Goal: Information Seeking & Learning: Learn about a topic

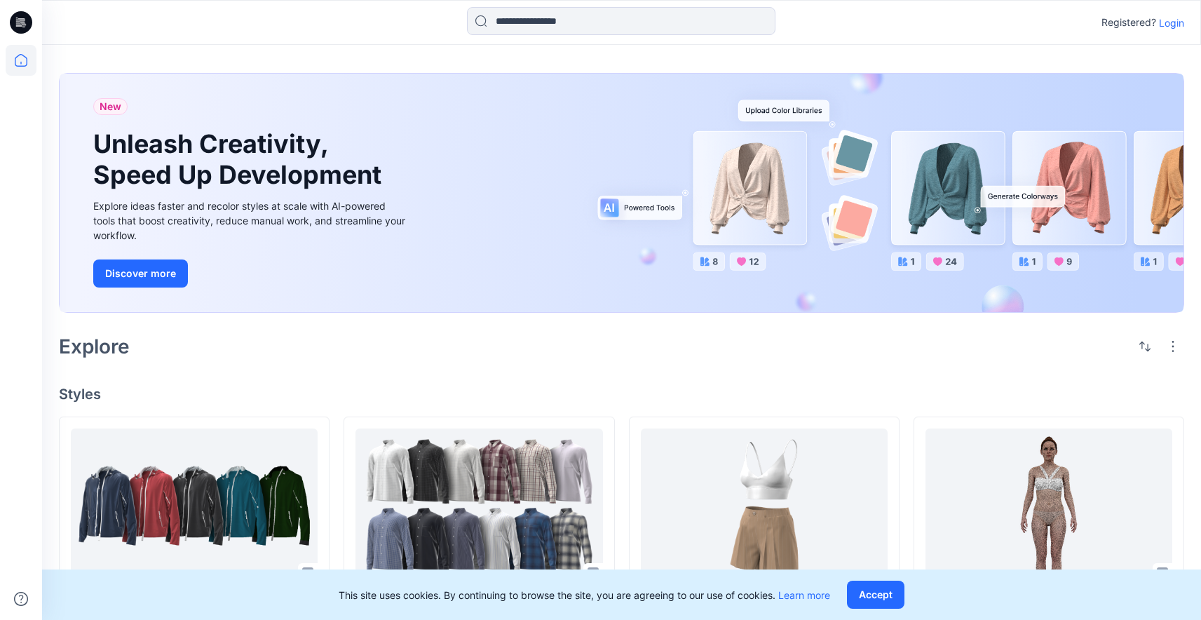
click at [1175, 25] on p "Login" at bounding box center [1171, 22] width 25 height 15
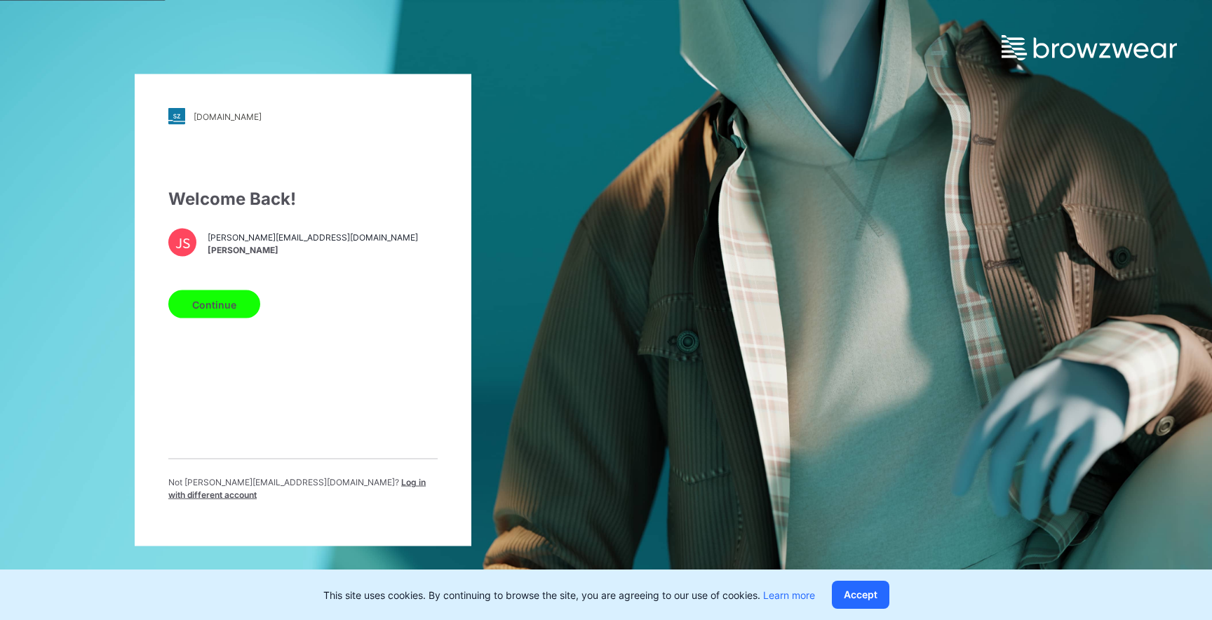
click at [241, 308] on button "Continue" at bounding box center [214, 304] width 92 height 28
click at [207, 297] on button "Continue" at bounding box center [214, 304] width 92 height 28
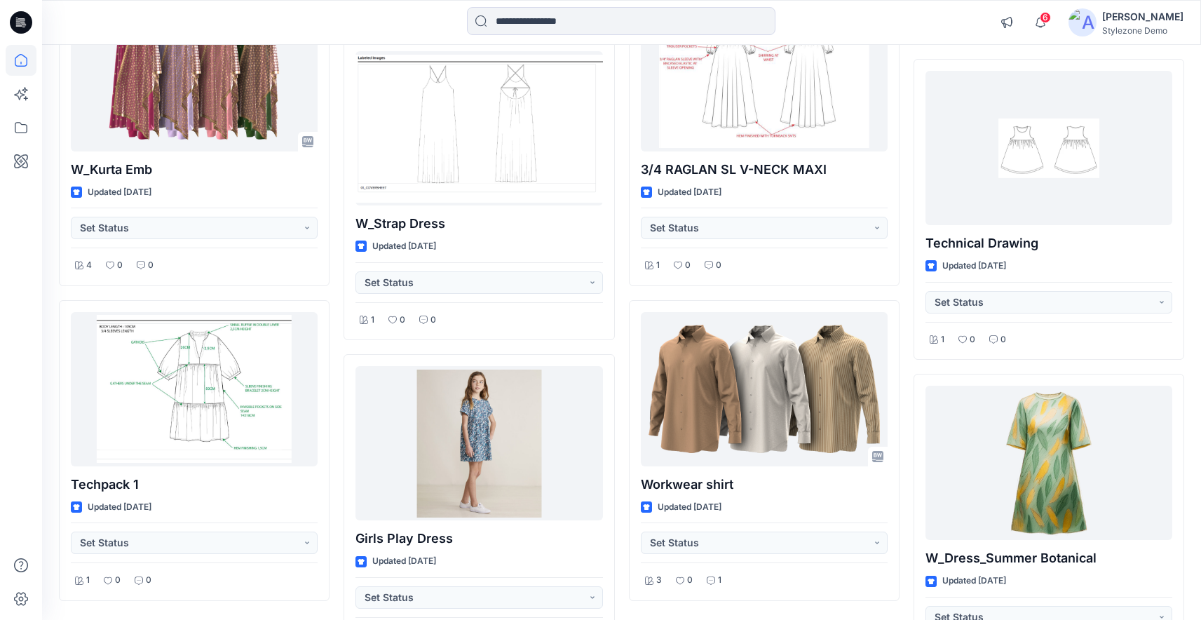
scroll to position [3434, 0]
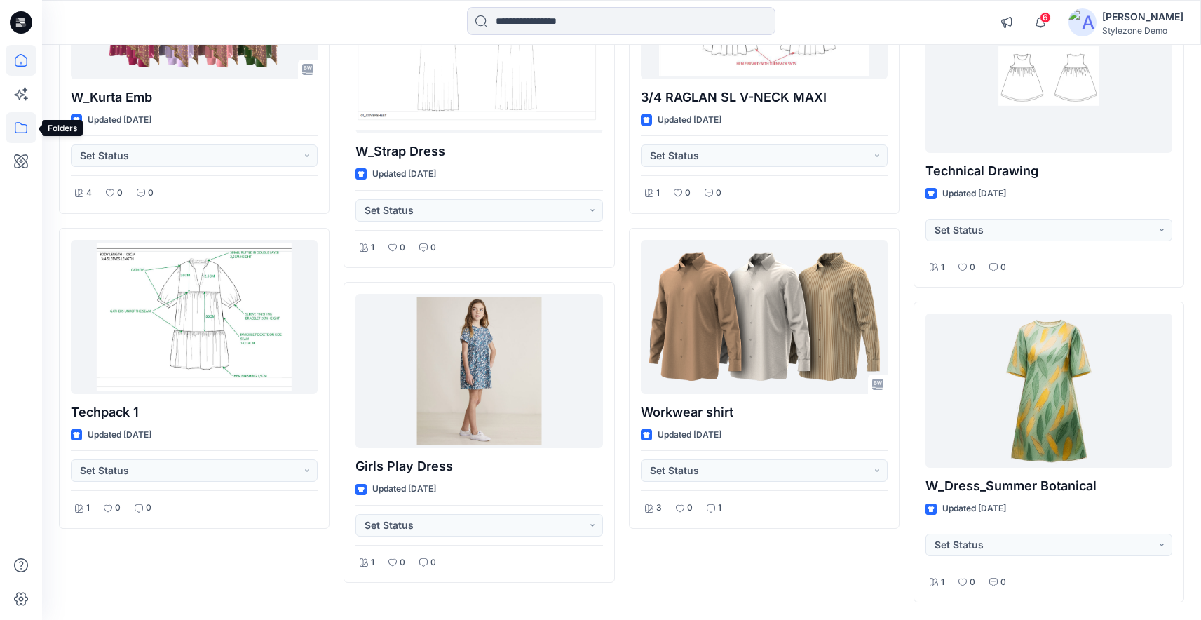
click at [25, 121] on icon at bounding box center [21, 127] width 31 height 31
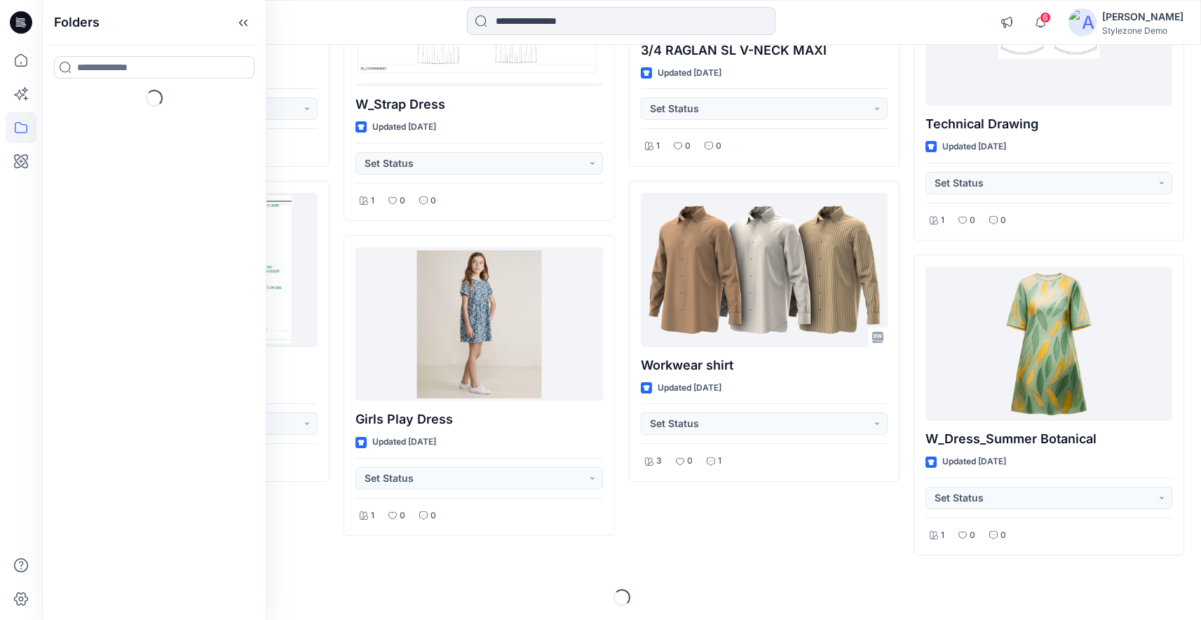
scroll to position [3484, 0]
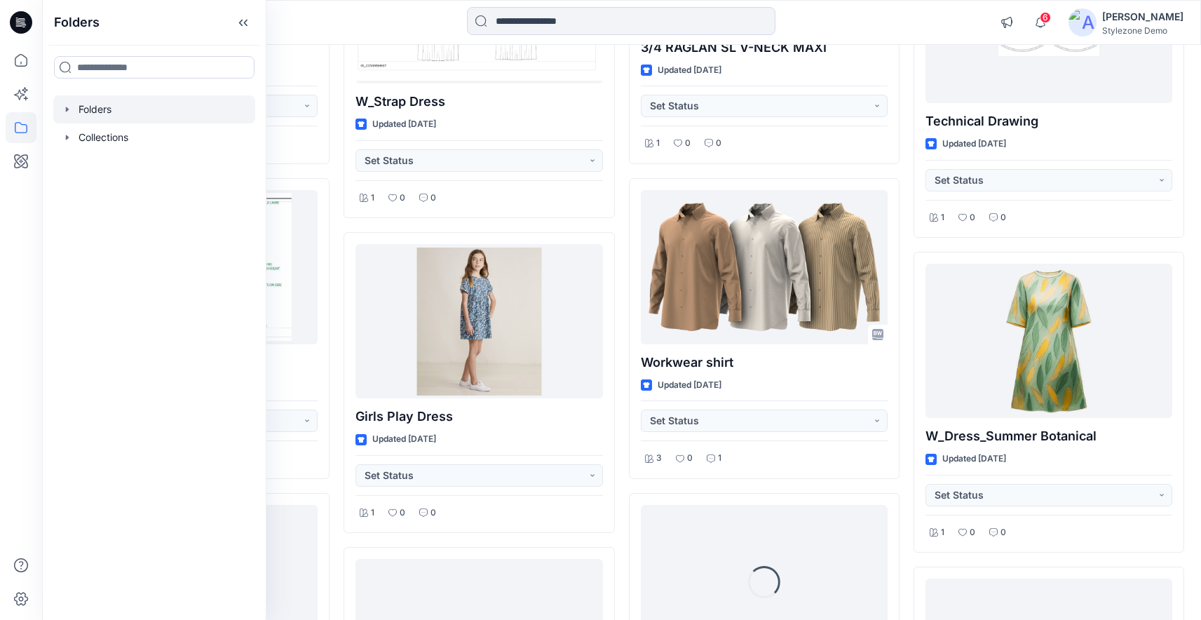
click at [65, 109] on icon "button" at bounding box center [67, 109] width 11 height 11
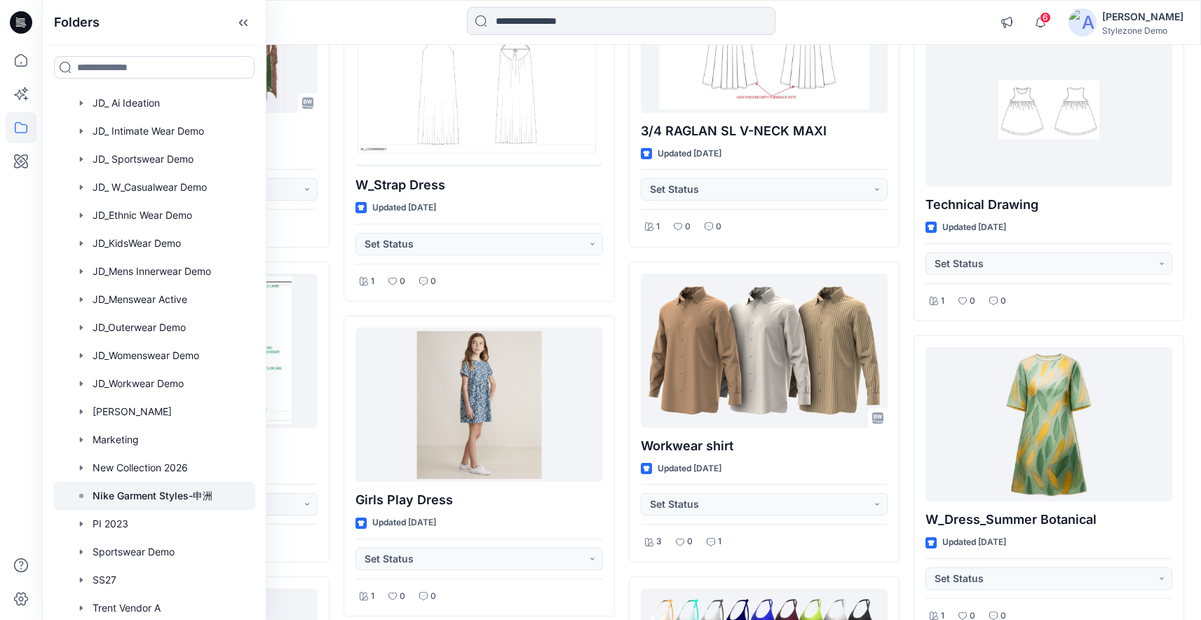
scroll to position [584, 0]
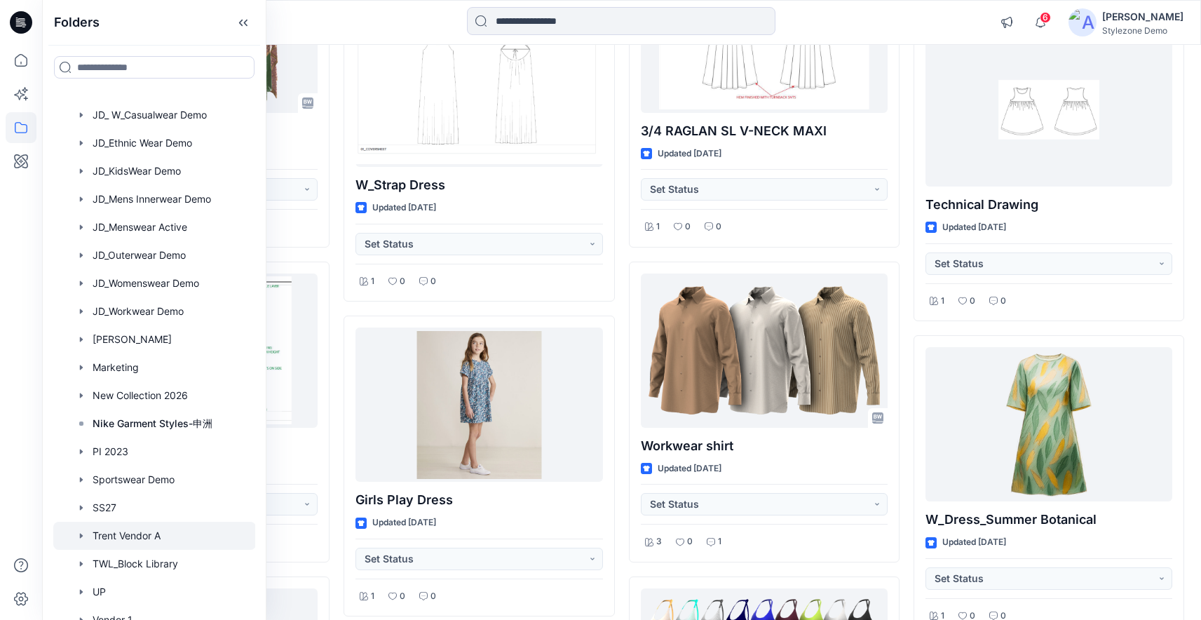
click at [148, 530] on div at bounding box center [154, 536] width 203 height 28
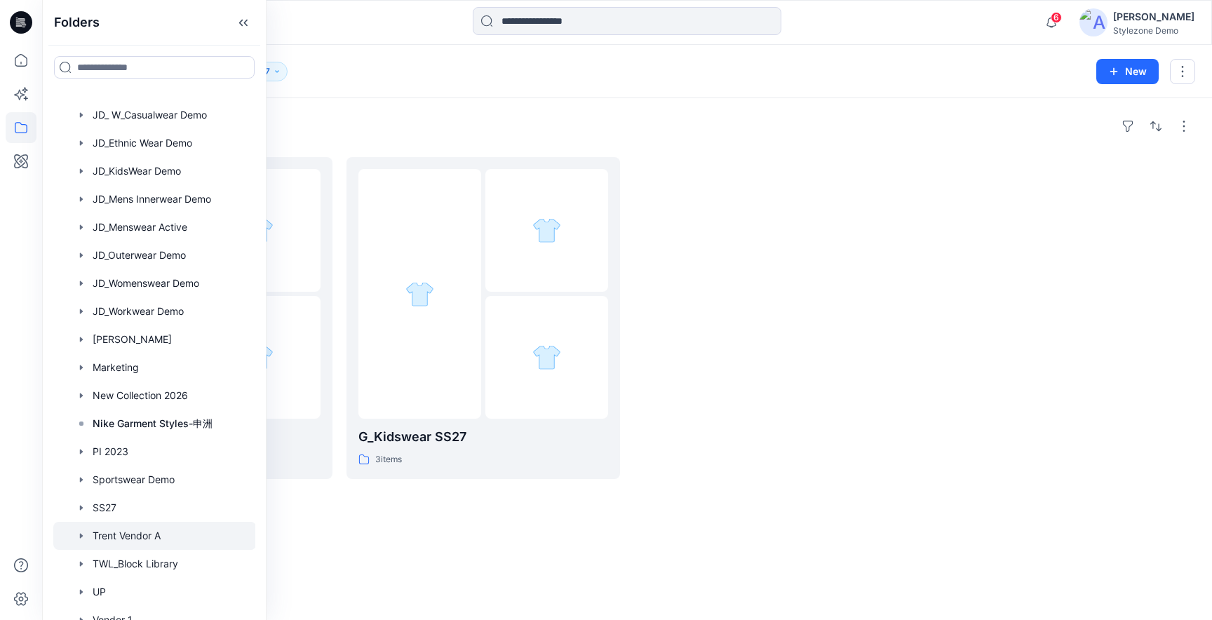
click at [615, 116] on div "Folders" at bounding box center [627, 126] width 1136 height 22
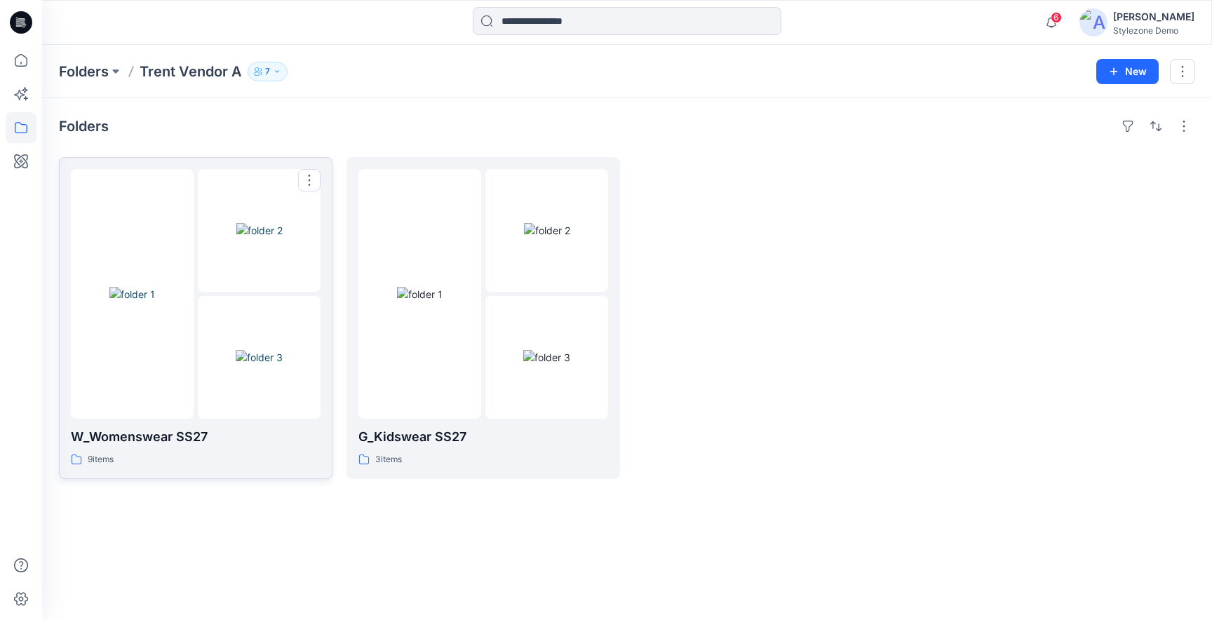
click at [269, 400] on div at bounding box center [259, 357] width 123 height 123
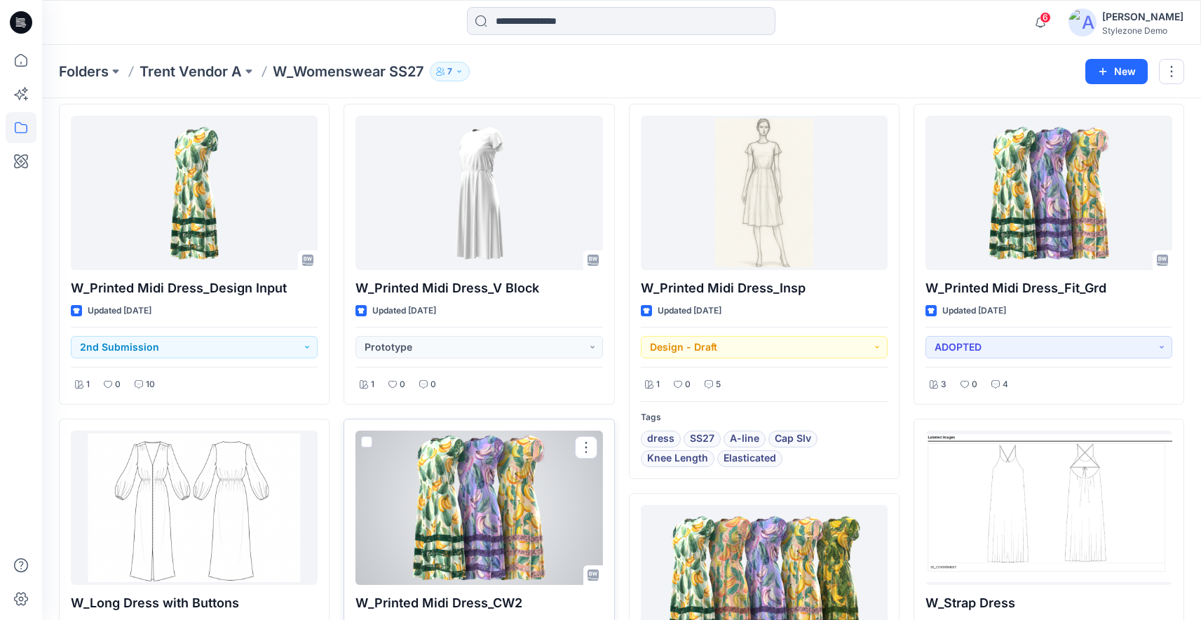
scroll to position [24, 0]
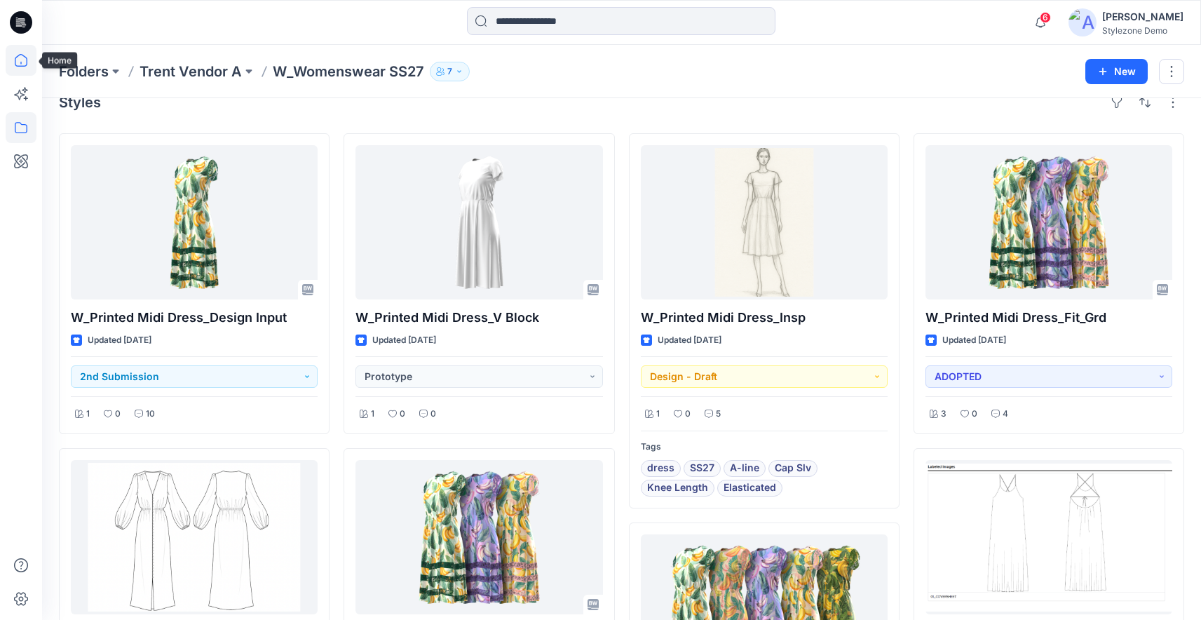
click at [30, 65] on icon at bounding box center [21, 60] width 31 height 31
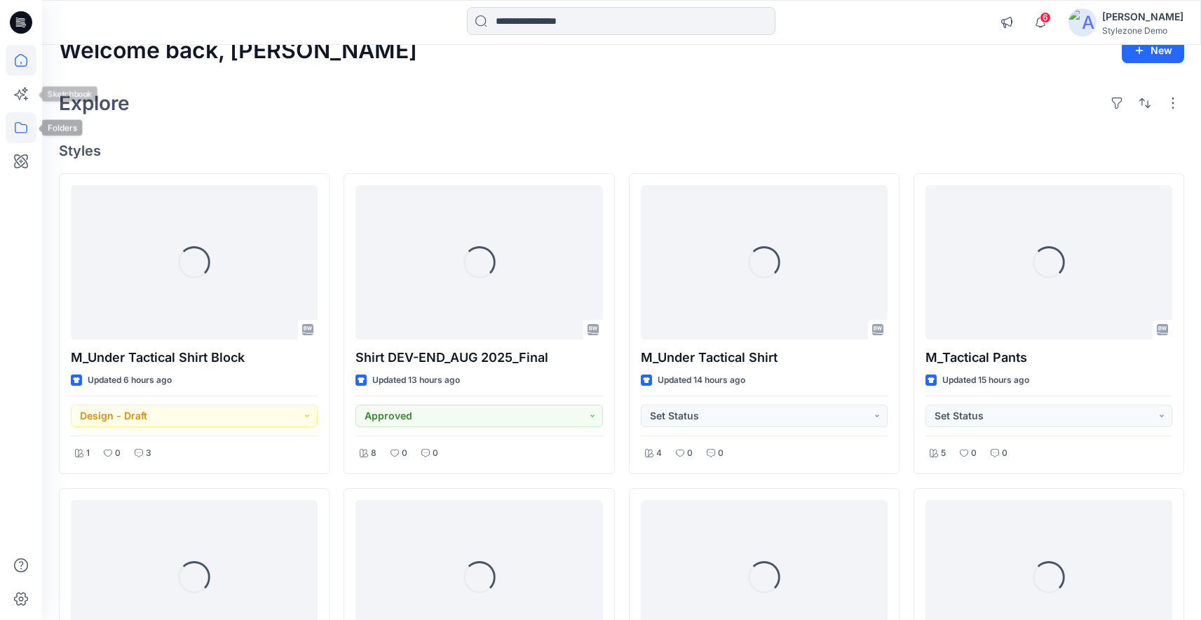
click at [27, 127] on icon at bounding box center [21, 127] width 13 height 11
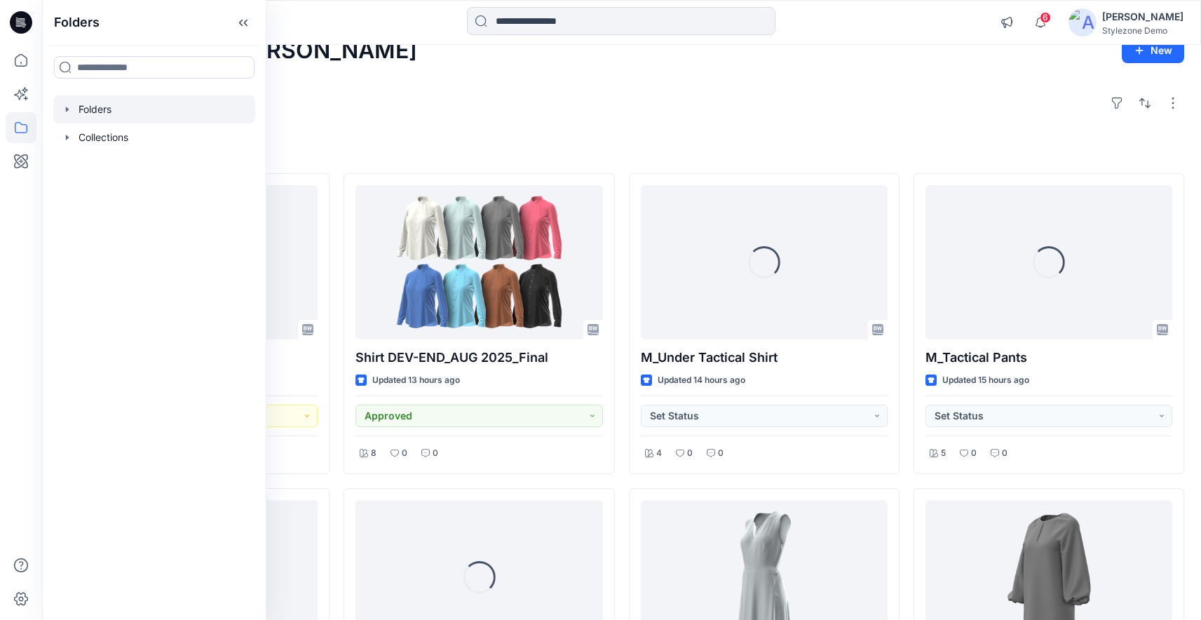
click at [68, 109] on icon "button" at bounding box center [67, 109] width 3 height 5
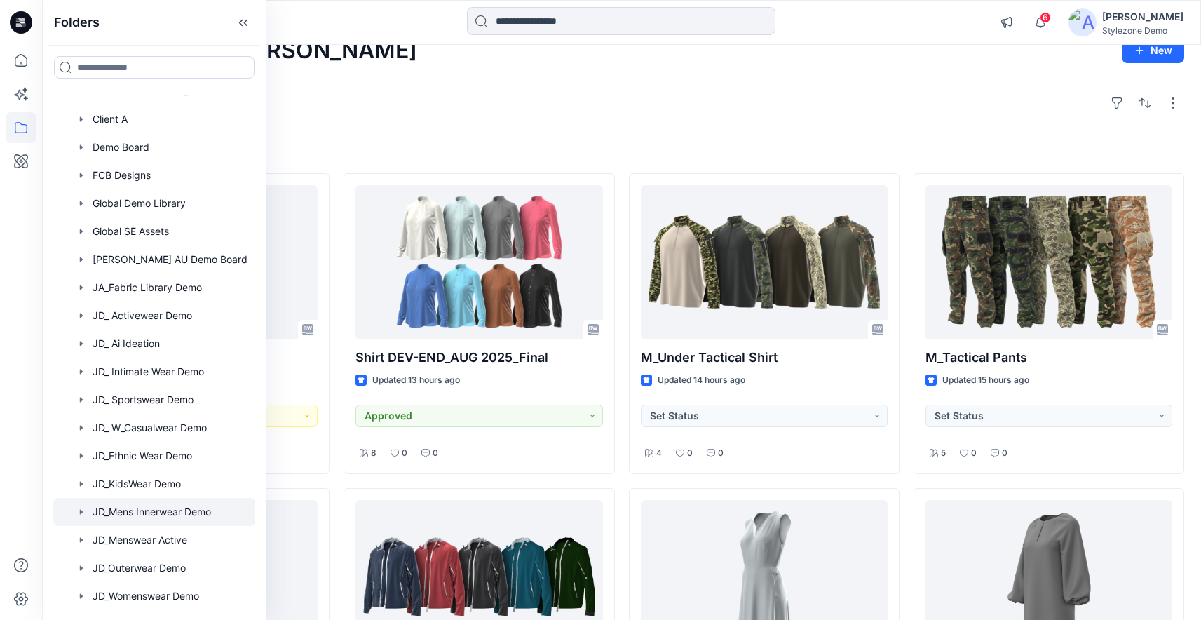
scroll to position [280, 0]
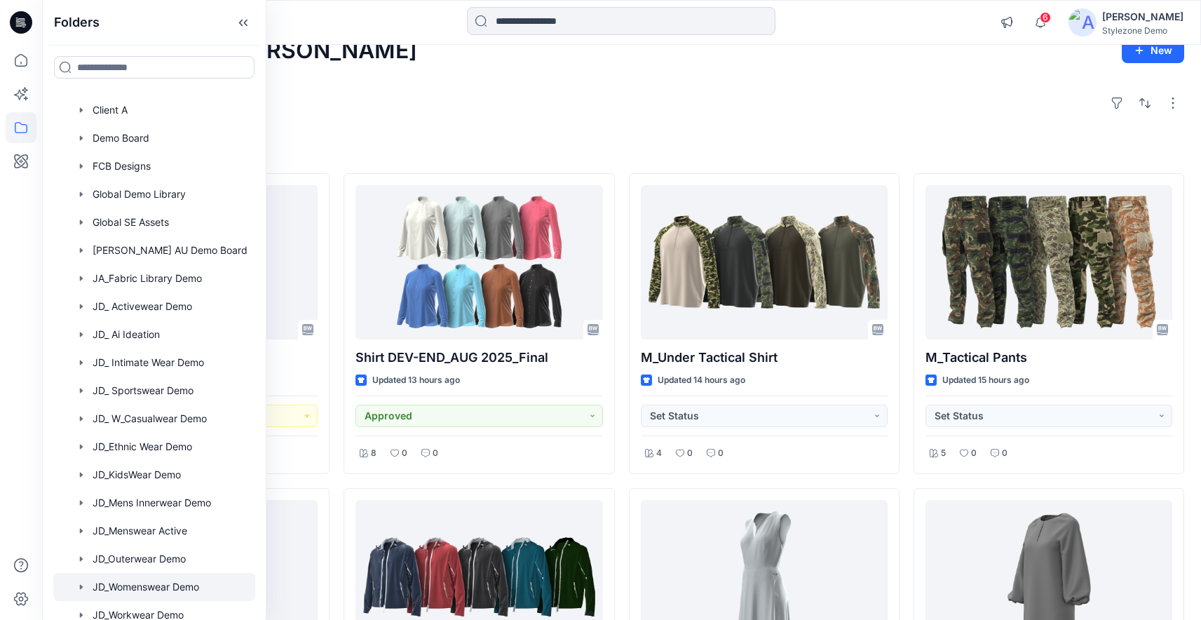
click at [166, 584] on div at bounding box center [154, 587] width 203 height 28
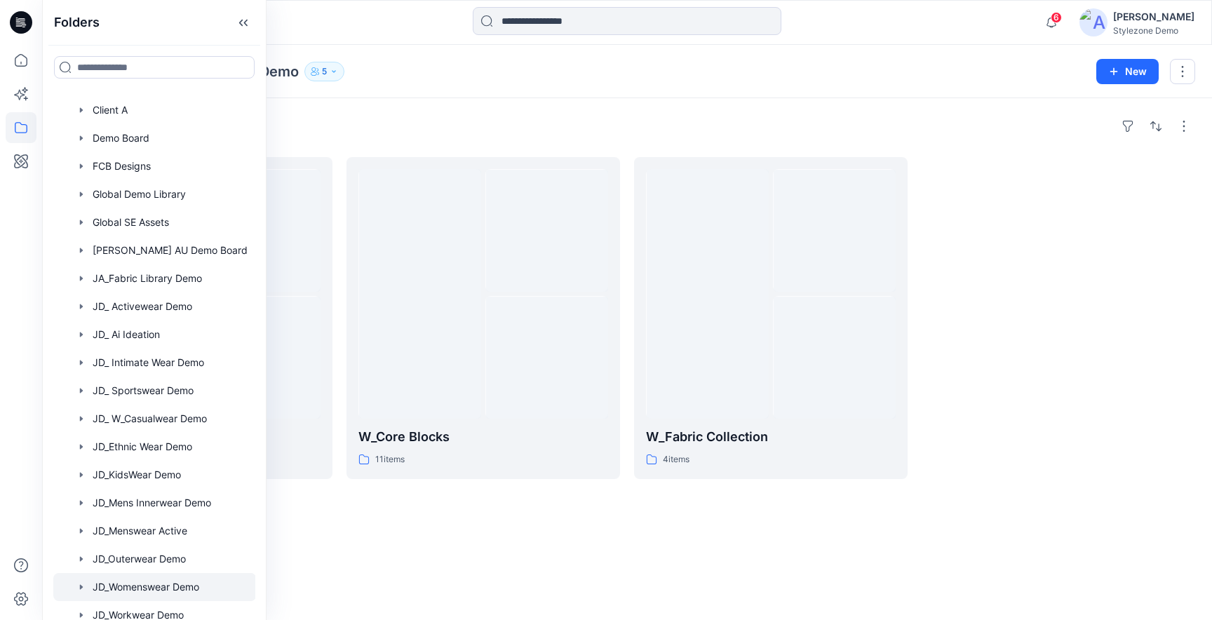
click at [412, 541] on div "Folders W_New Developments 11 items W_Core Blocks 11 items W_Fabric Collection …" at bounding box center [627, 359] width 1170 height 522
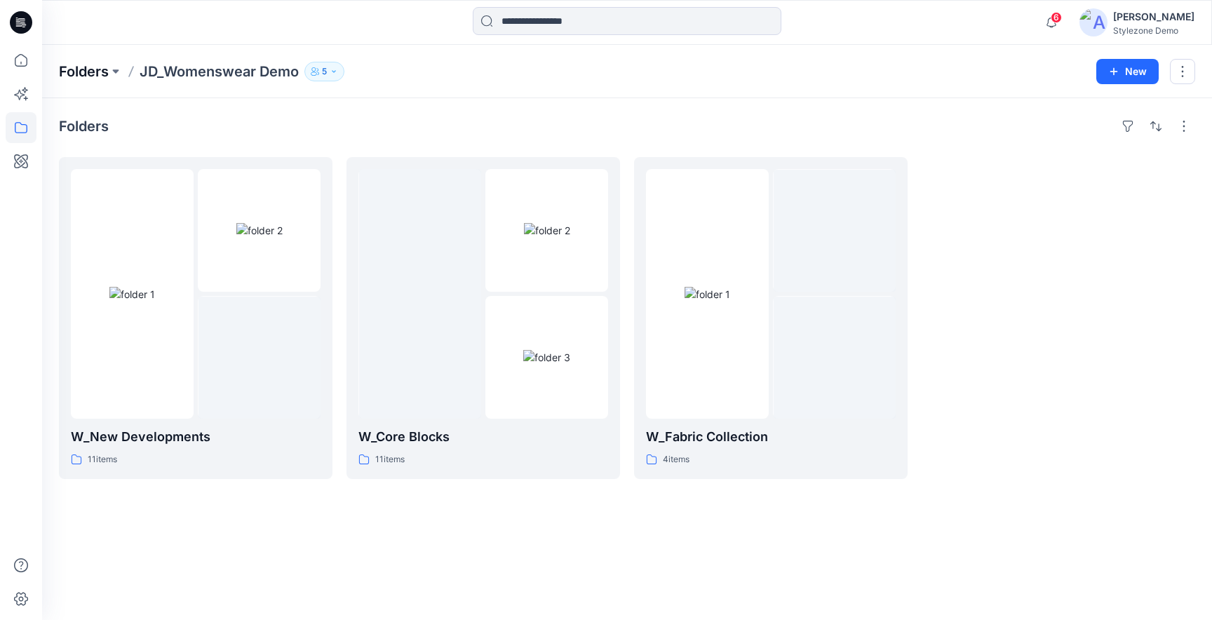
click at [93, 72] on p "Folders" at bounding box center [84, 72] width 50 height 20
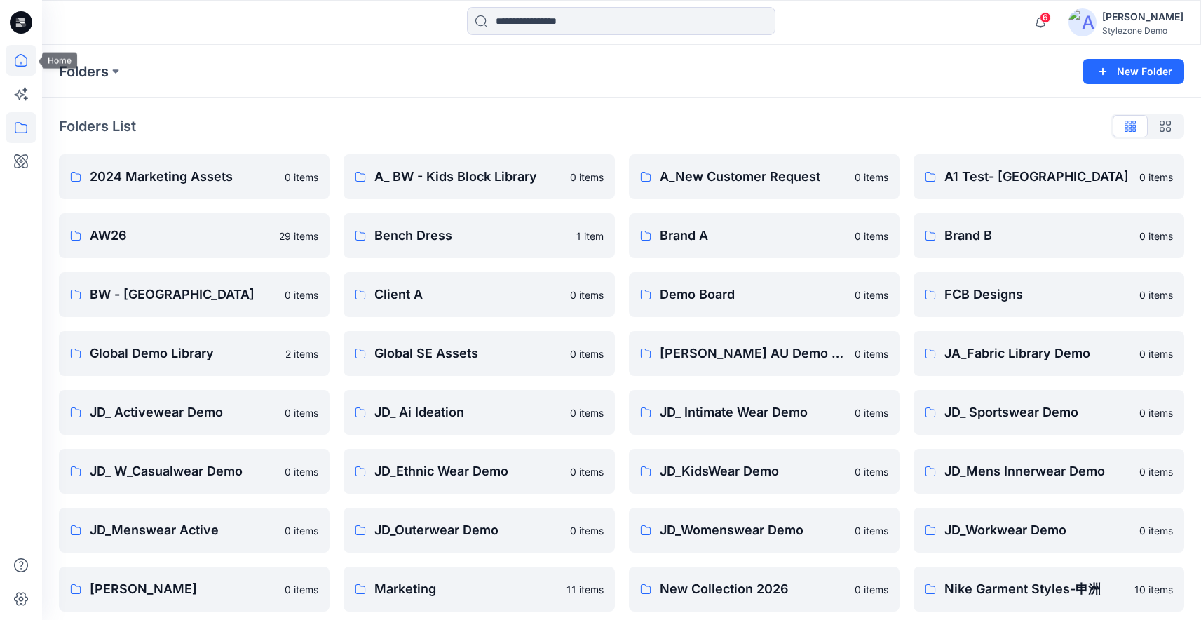
click at [19, 62] on icon at bounding box center [21, 60] width 31 height 31
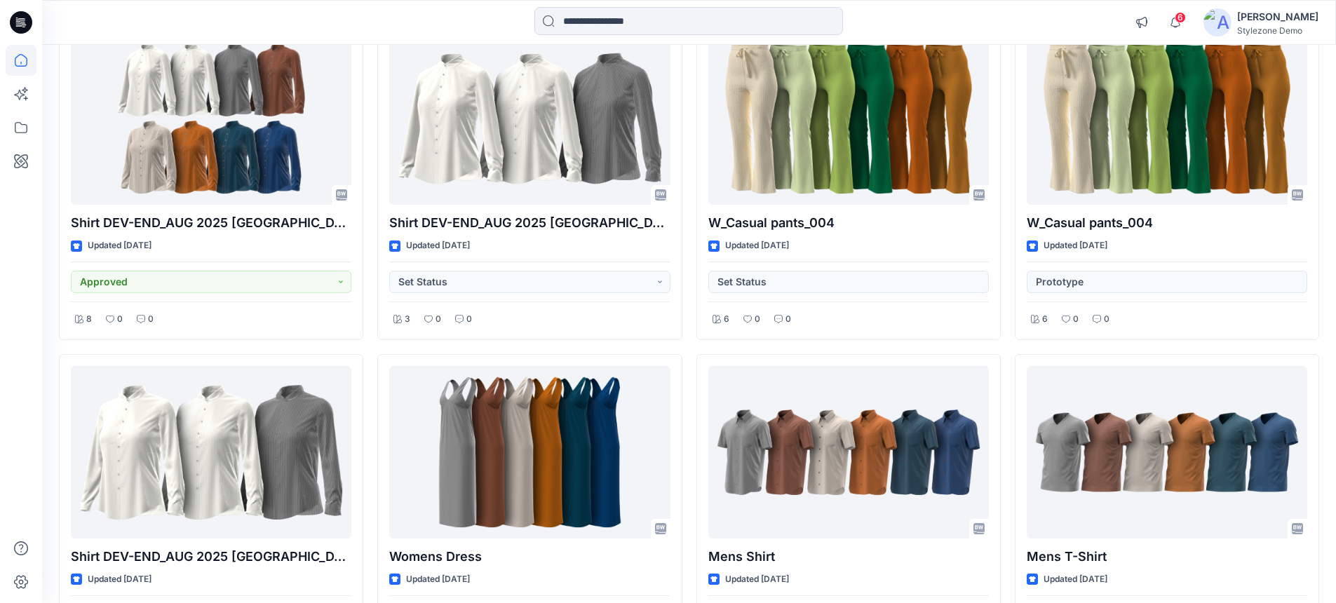
scroll to position [1185, 0]
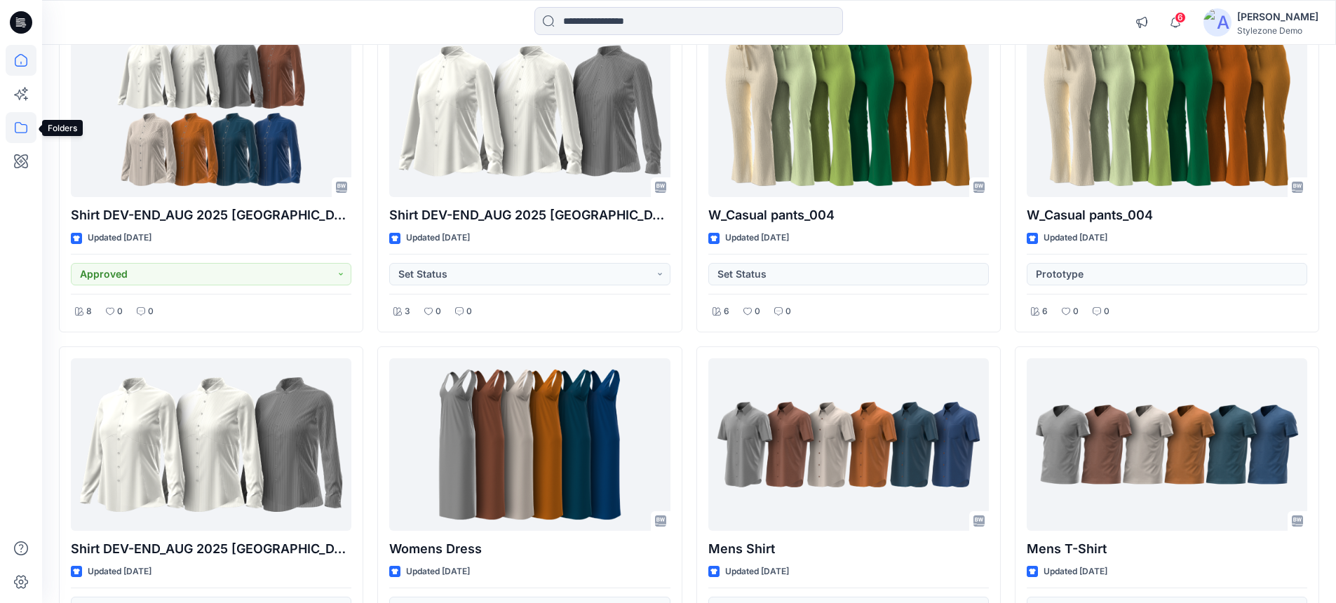
click at [27, 130] on icon at bounding box center [21, 127] width 13 height 11
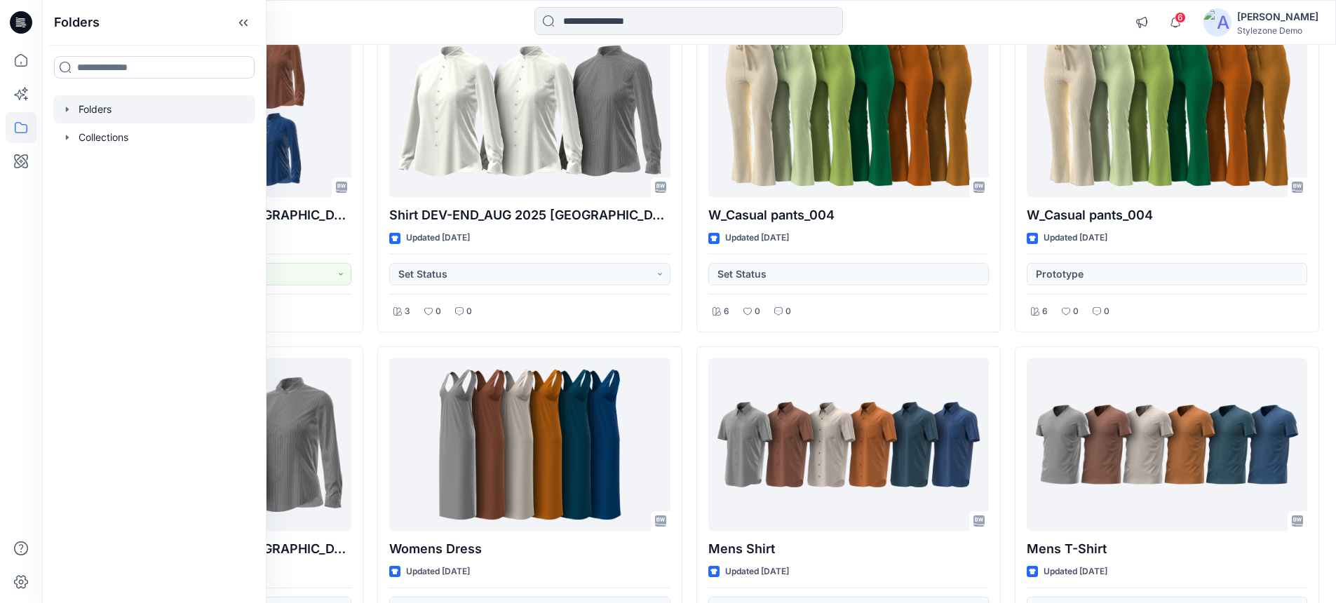
click at [72, 104] on icon "button" at bounding box center [67, 109] width 11 height 11
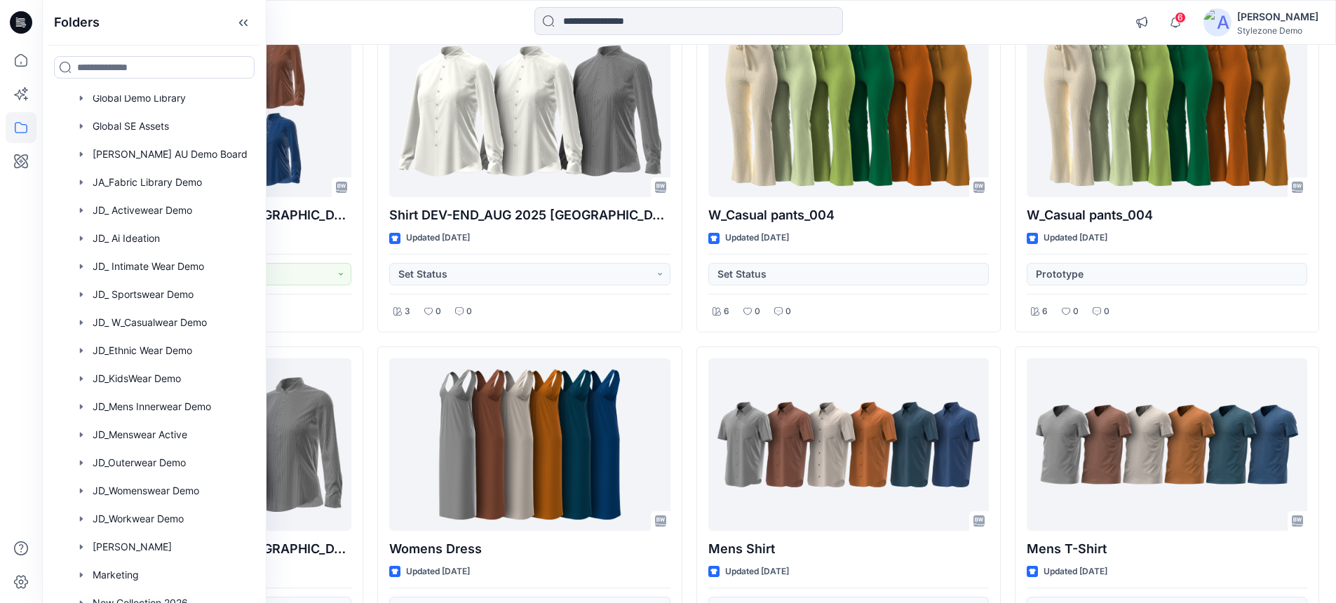
scroll to position [379, 0]
click at [168, 497] on div at bounding box center [154, 488] width 203 height 28
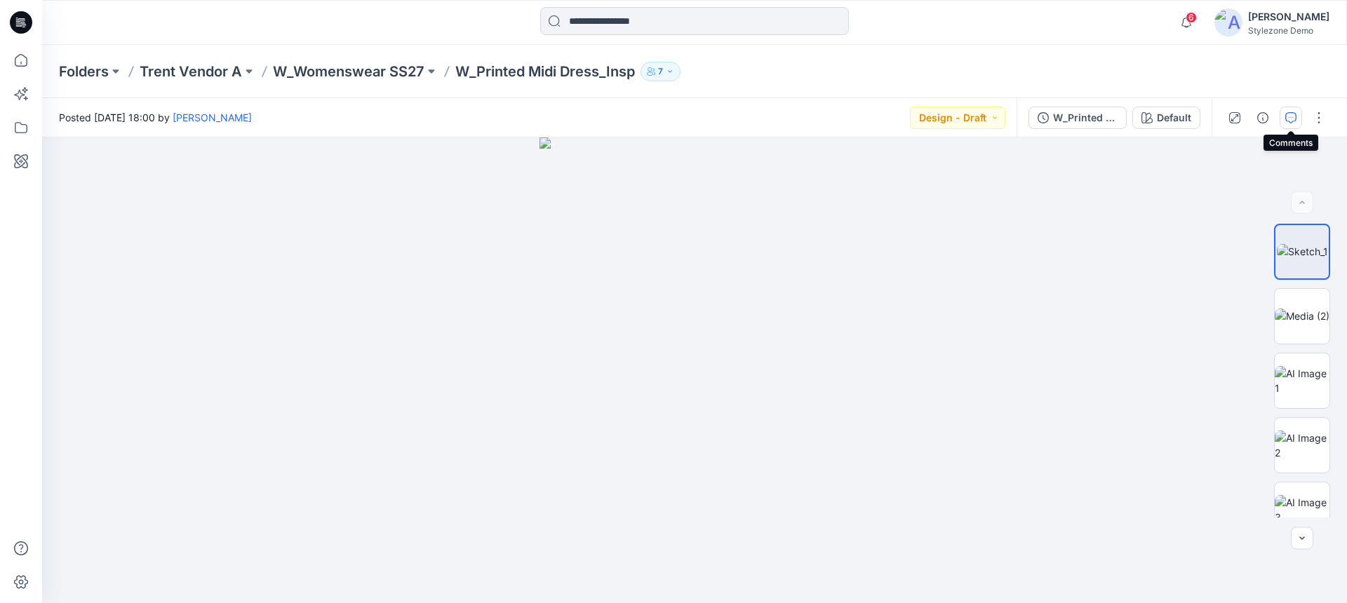
click at [1211, 119] on button "button" at bounding box center [1290, 118] width 22 height 22
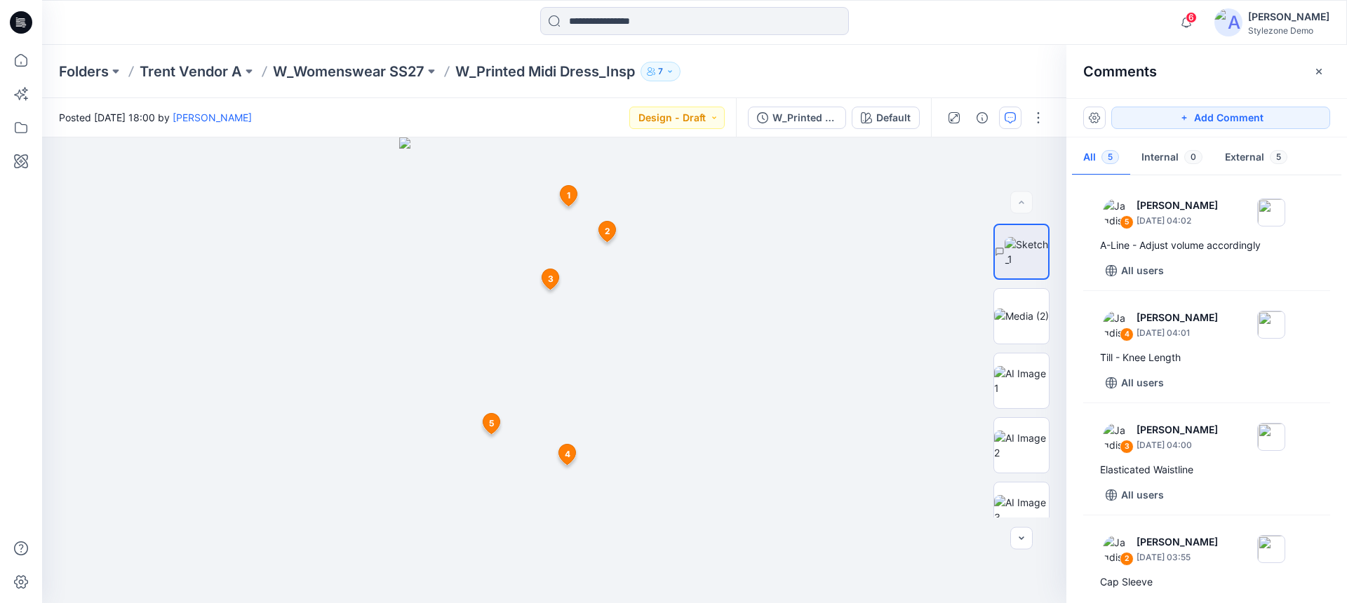
click at [665, 74] on button "7" at bounding box center [660, 72] width 40 height 20
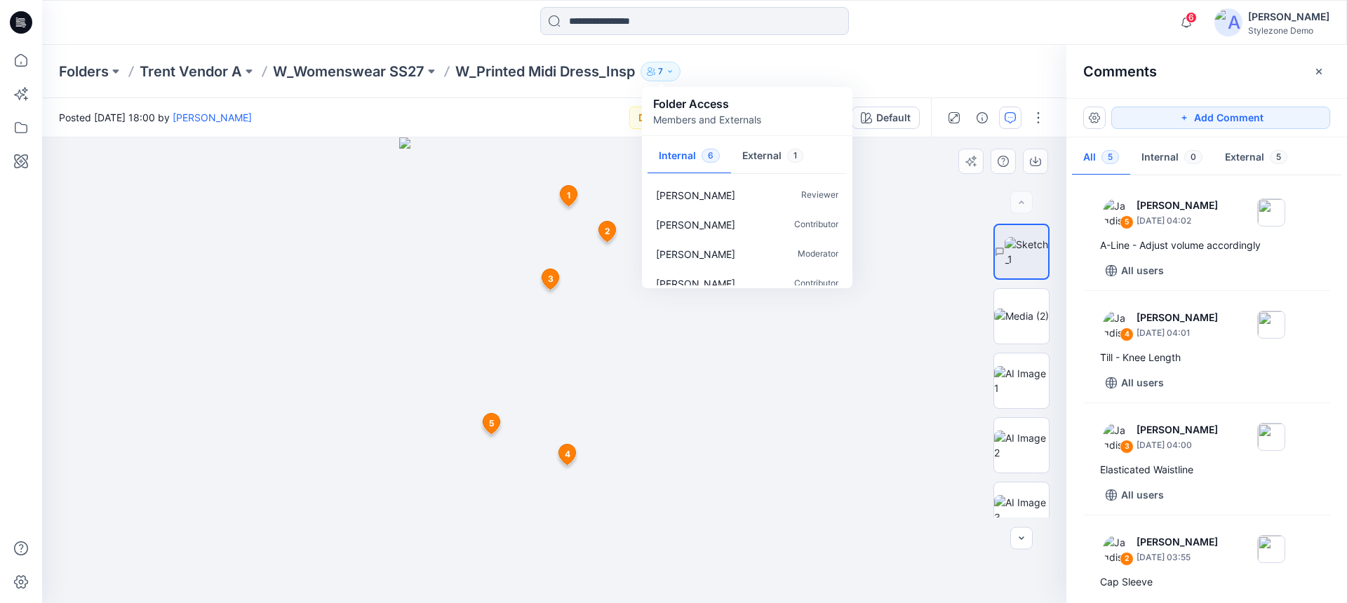
click at [931, 229] on div at bounding box center [554, 370] width 1024 height 466
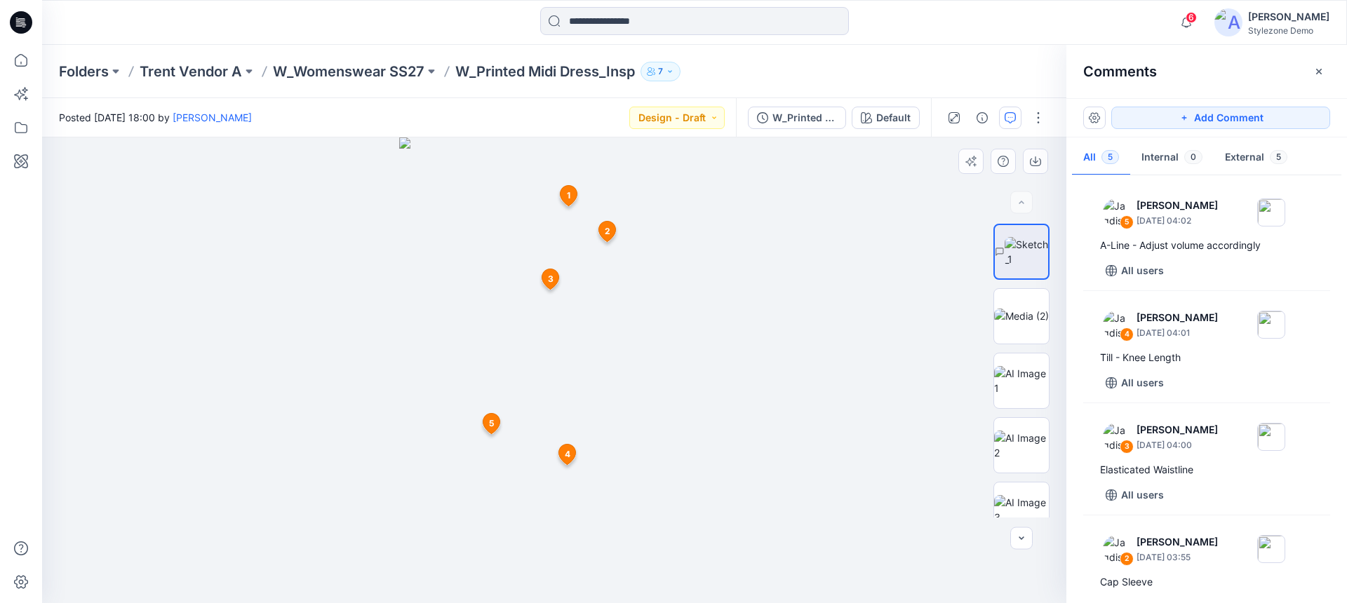
click at [611, 227] on icon at bounding box center [607, 231] width 17 height 20
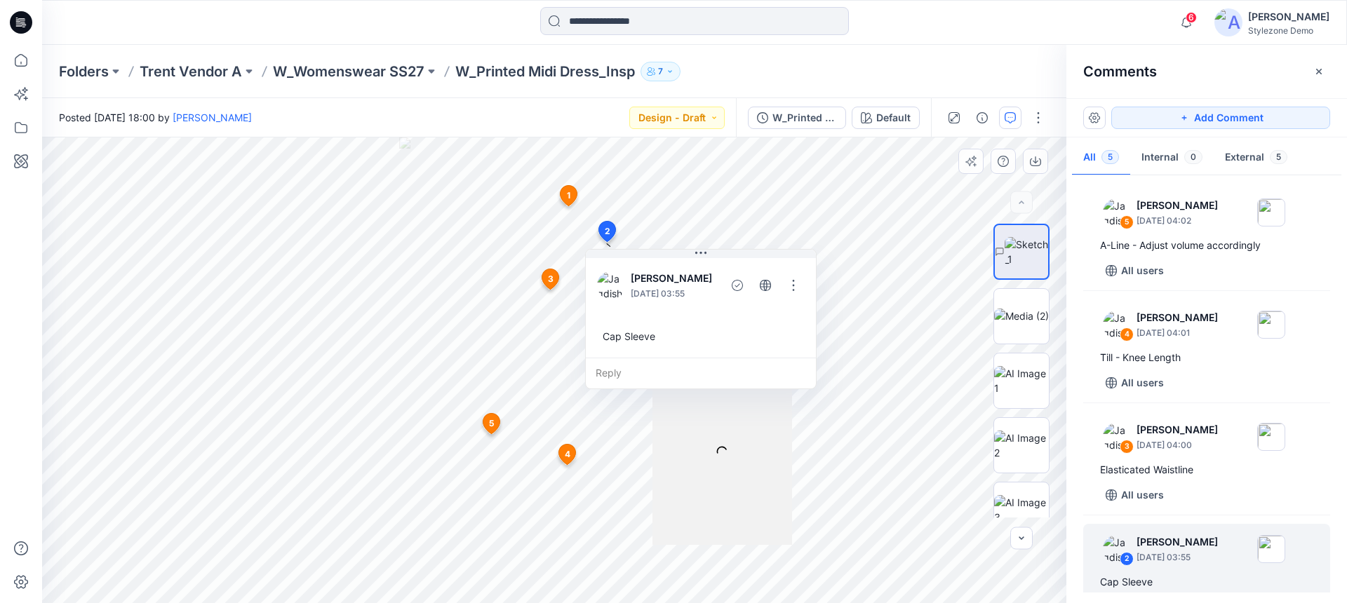
scroll to position [26, 0]
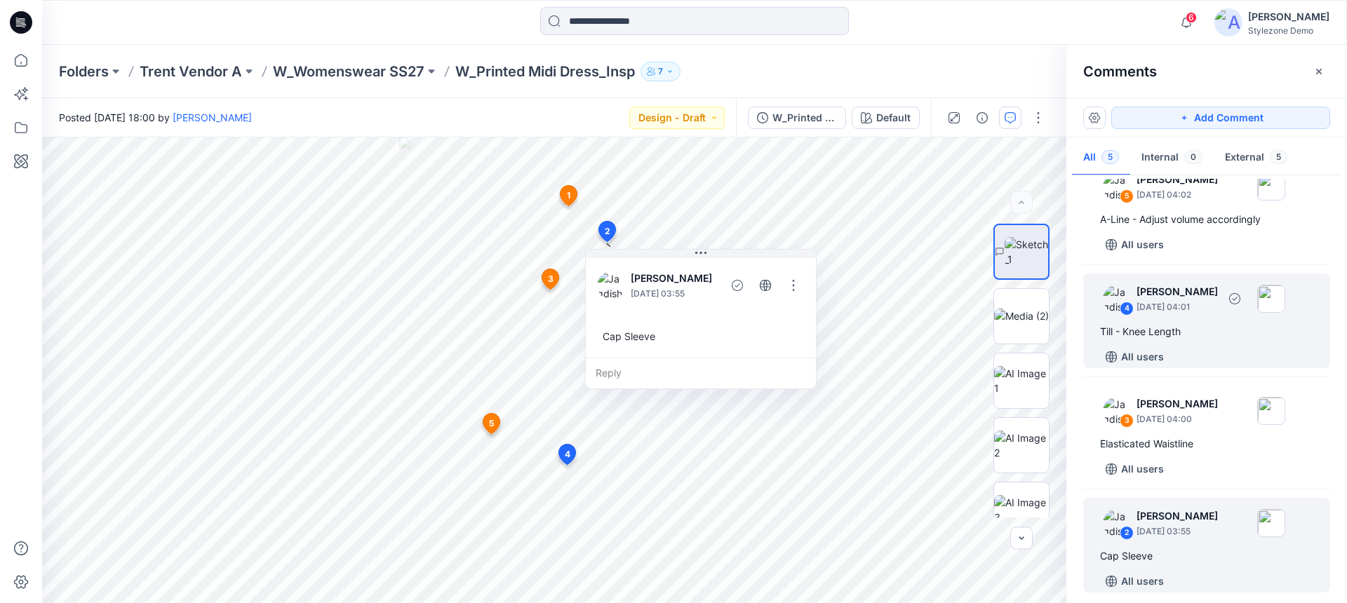
click at [1211, 327] on div "Till - Knee Length" at bounding box center [1206, 331] width 213 height 17
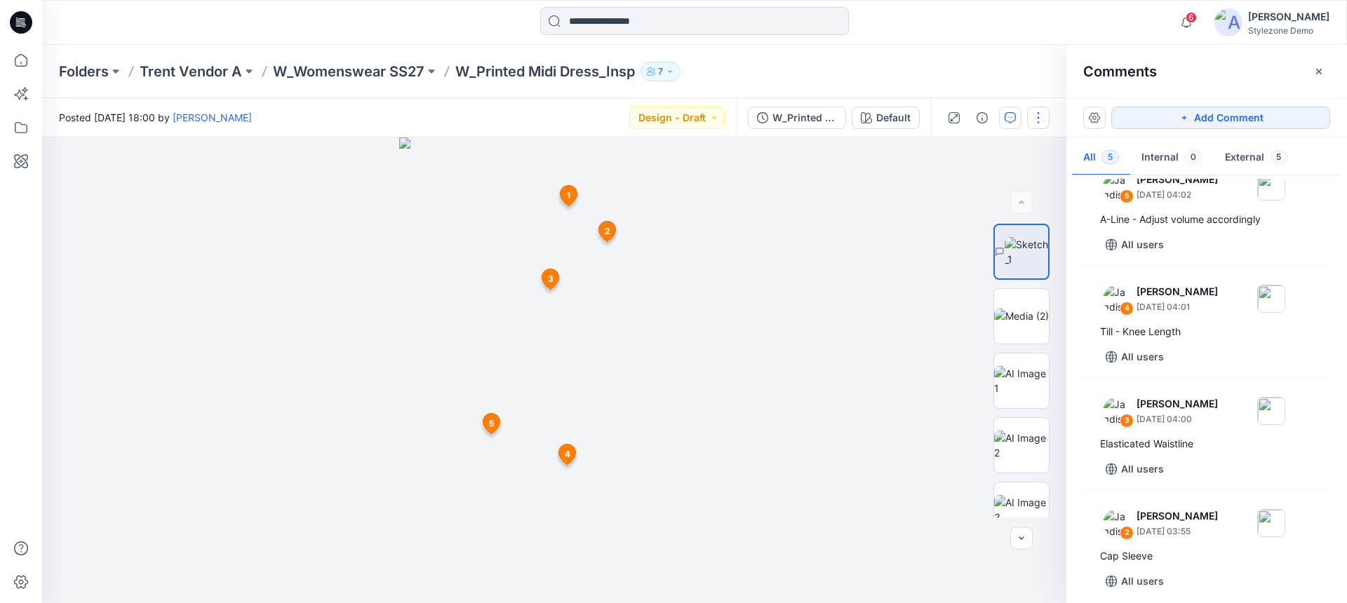
click at [1034, 128] on button "button" at bounding box center [1038, 118] width 22 height 22
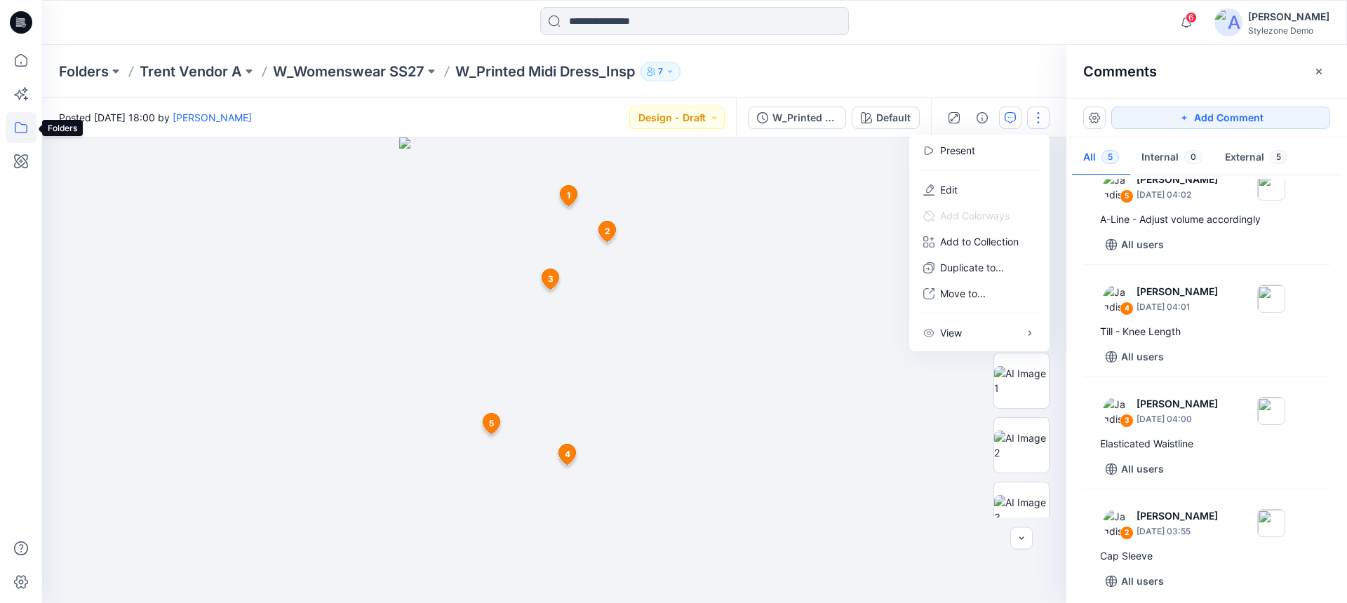
click at [20, 136] on icon at bounding box center [21, 127] width 31 height 31
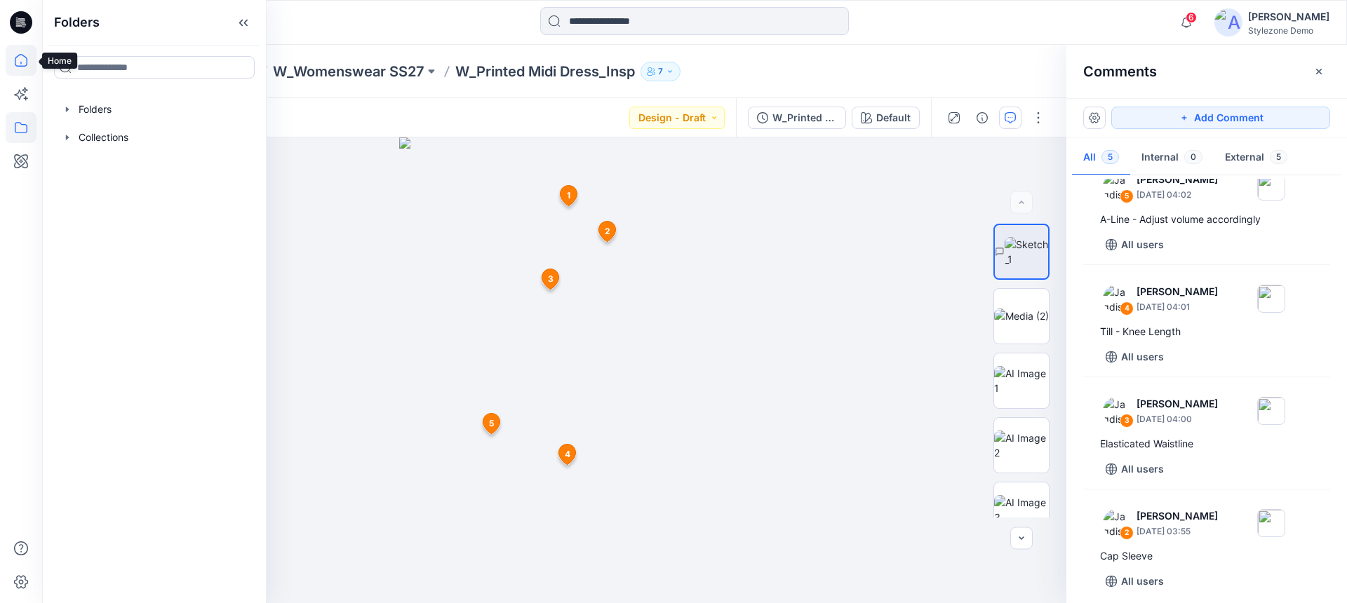
click at [29, 67] on icon at bounding box center [21, 60] width 31 height 31
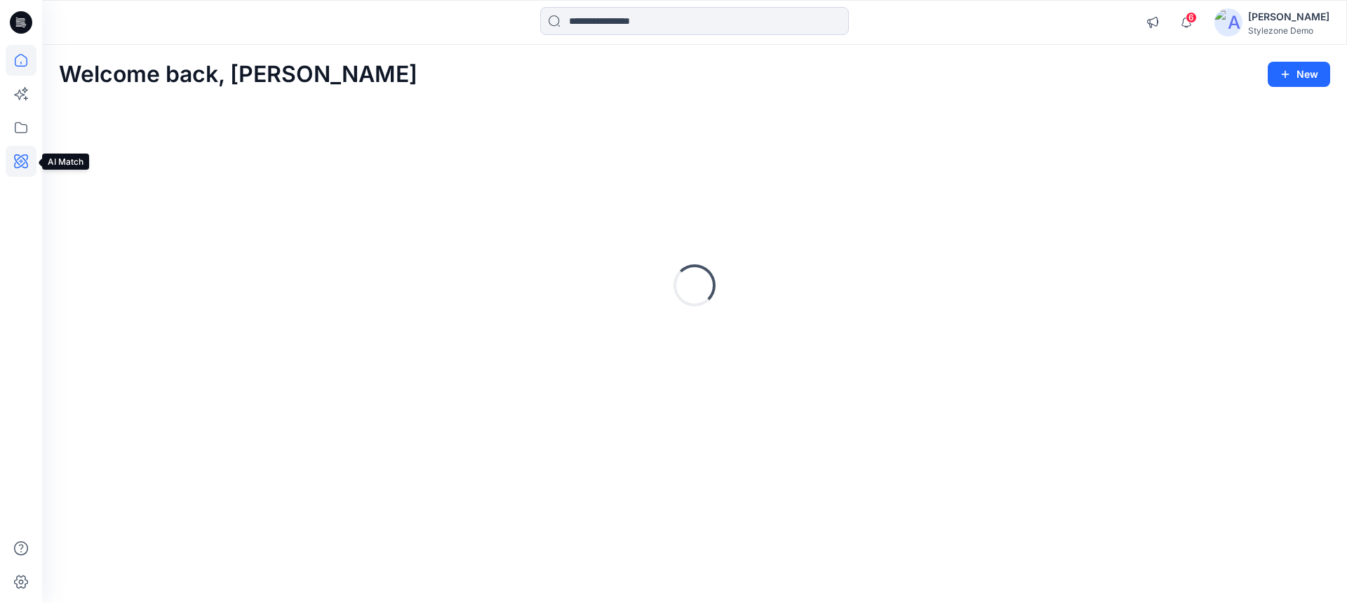
click at [22, 165] on icon at bounding box center [21, 161] width 14 height 14
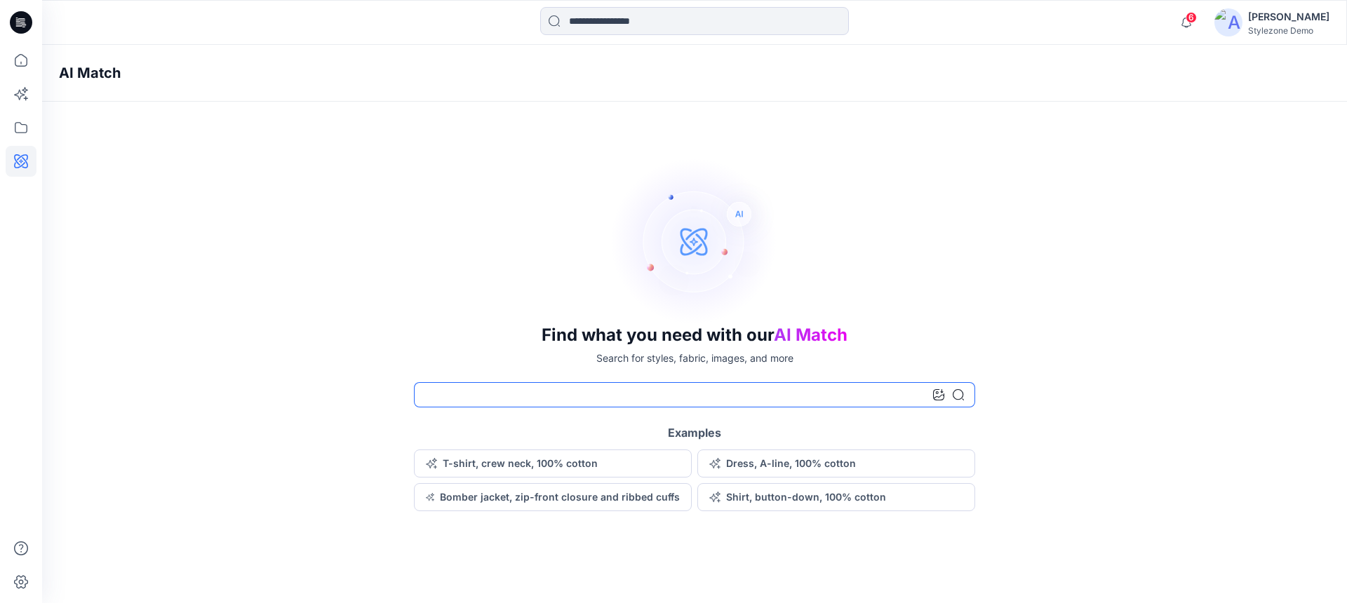
click at [462, 396] on input at bounding box center [694, 394] width 561 height 25
type input "**********"
click at [959, 397] on icon at bounding box center [957, 394] width 11 height 11
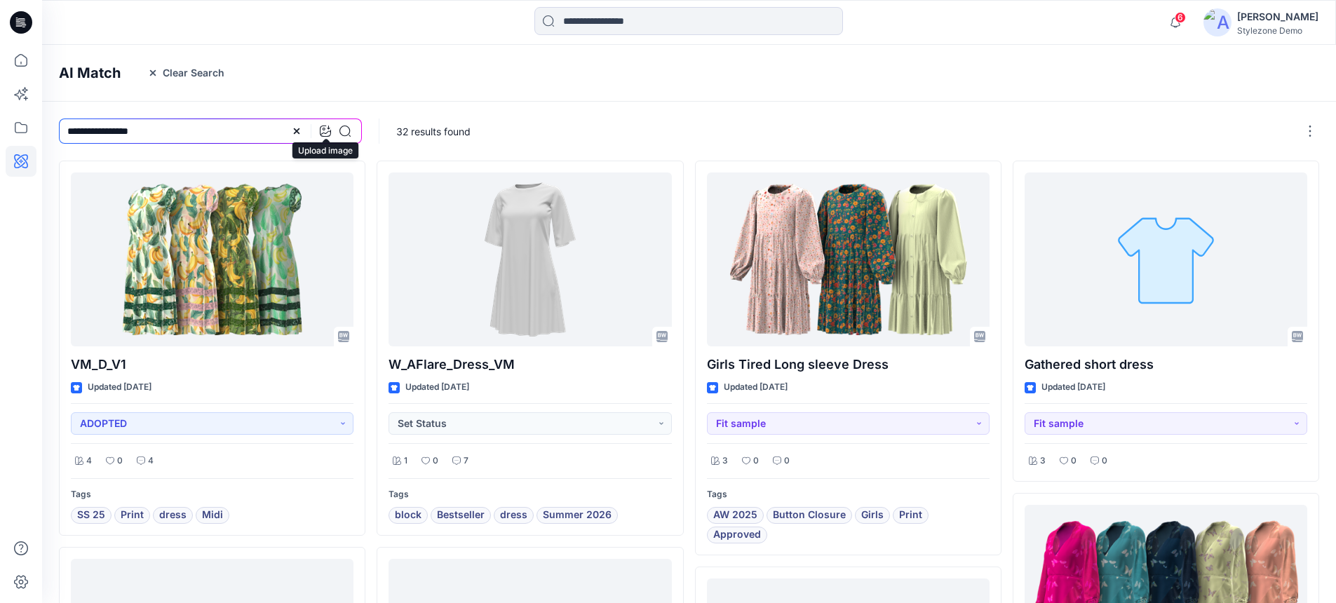
click at [321, 130] on icon at bounding box center [325, 131] width 11 height 11
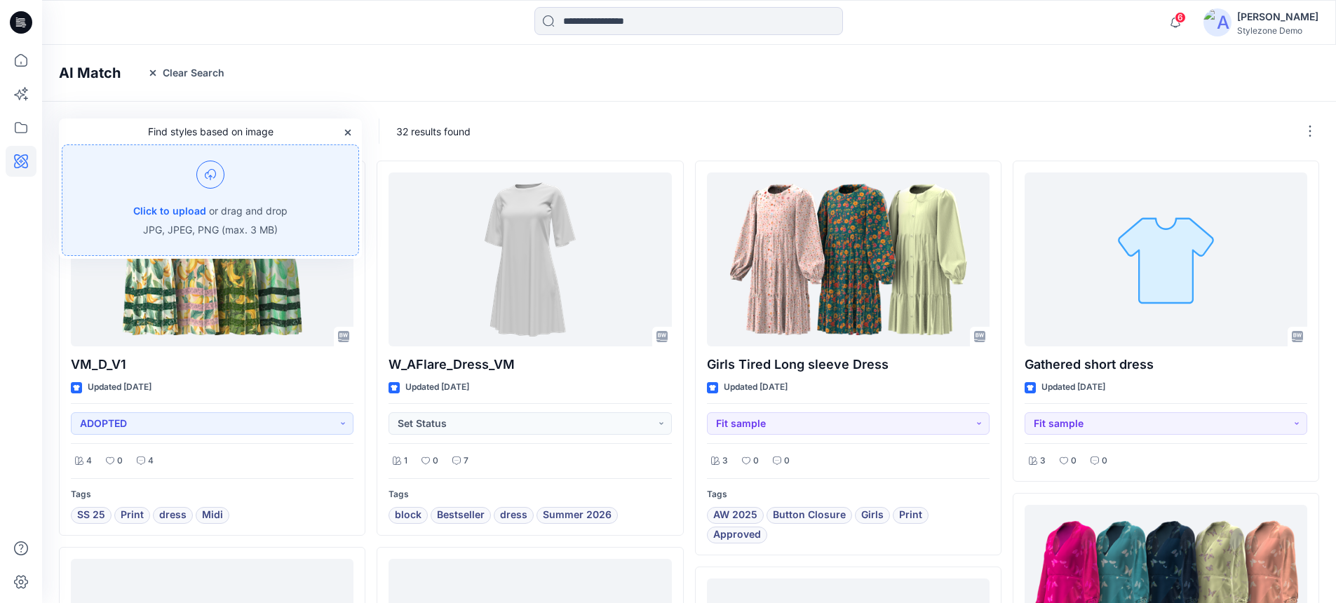
click at [694, 142] on div "32 results found" at bounding box center [858, 131] width 959 height 59
click at [562, 207] on div at bounding box center [530, 260] width 283 height 174
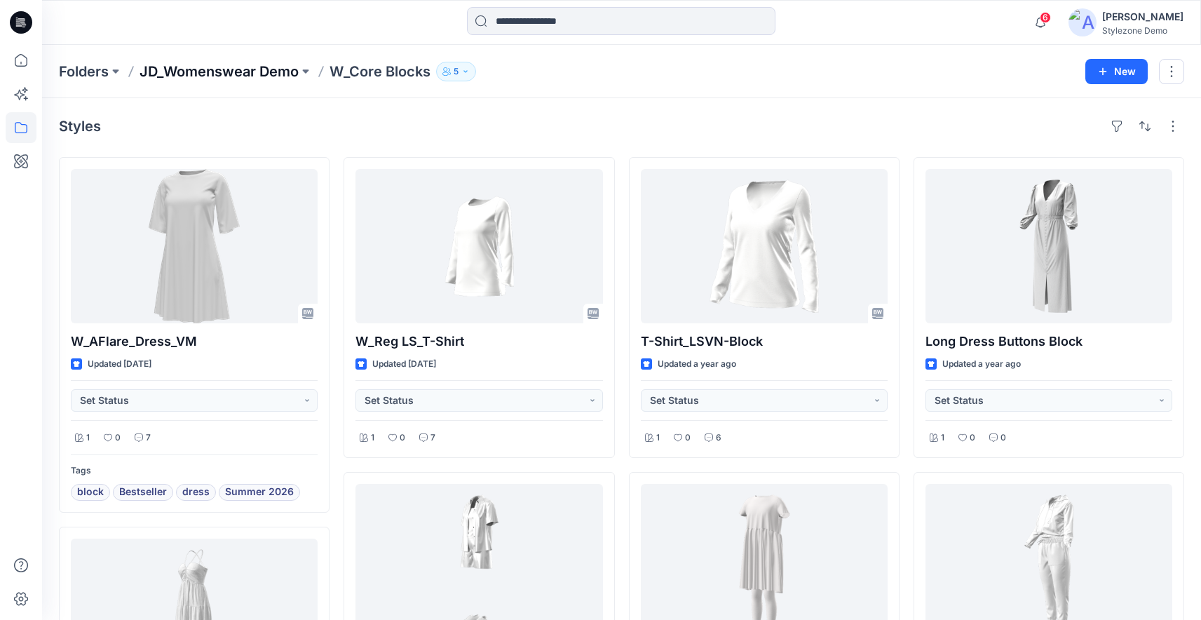
click at [243, 78] on p "JD_Womenswear Demo" at bounding box center [219, 72] width 159 height 20
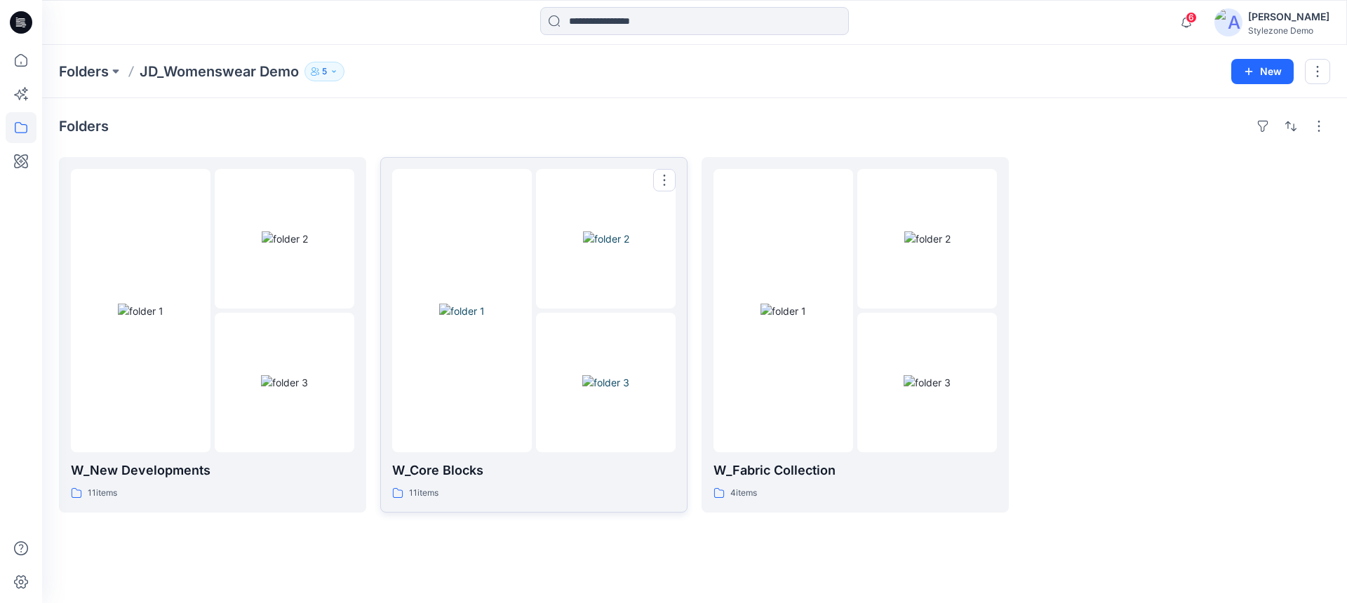
click at [494, 198] on div at bounding box center [462, 310] width 140 height 283
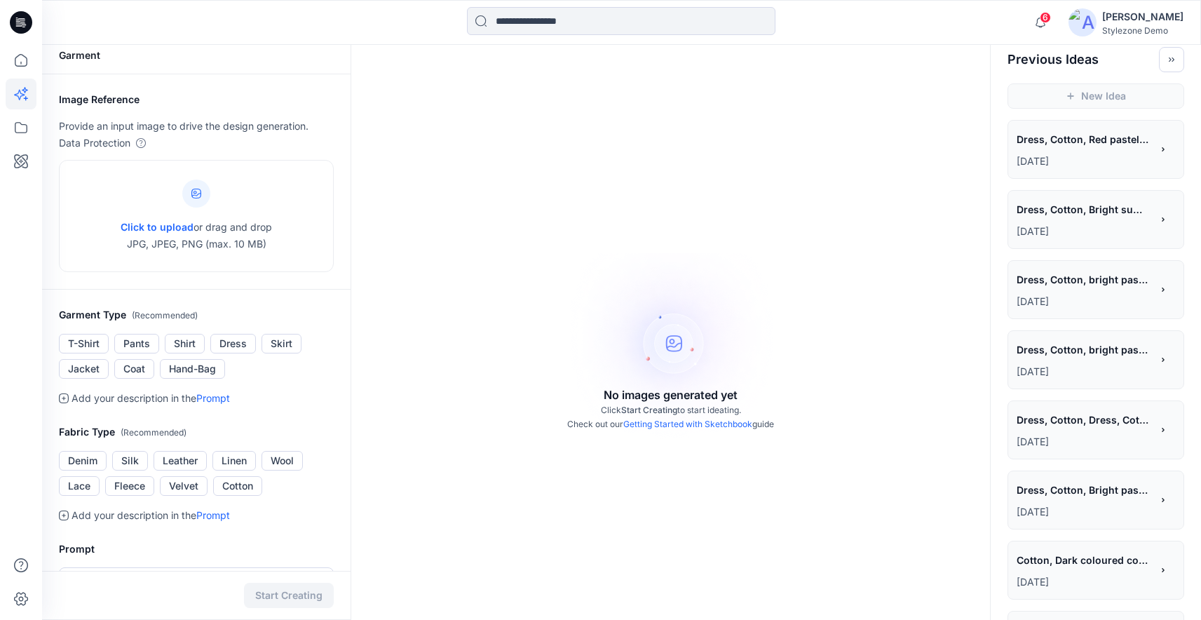
scroll to position [18, 0]
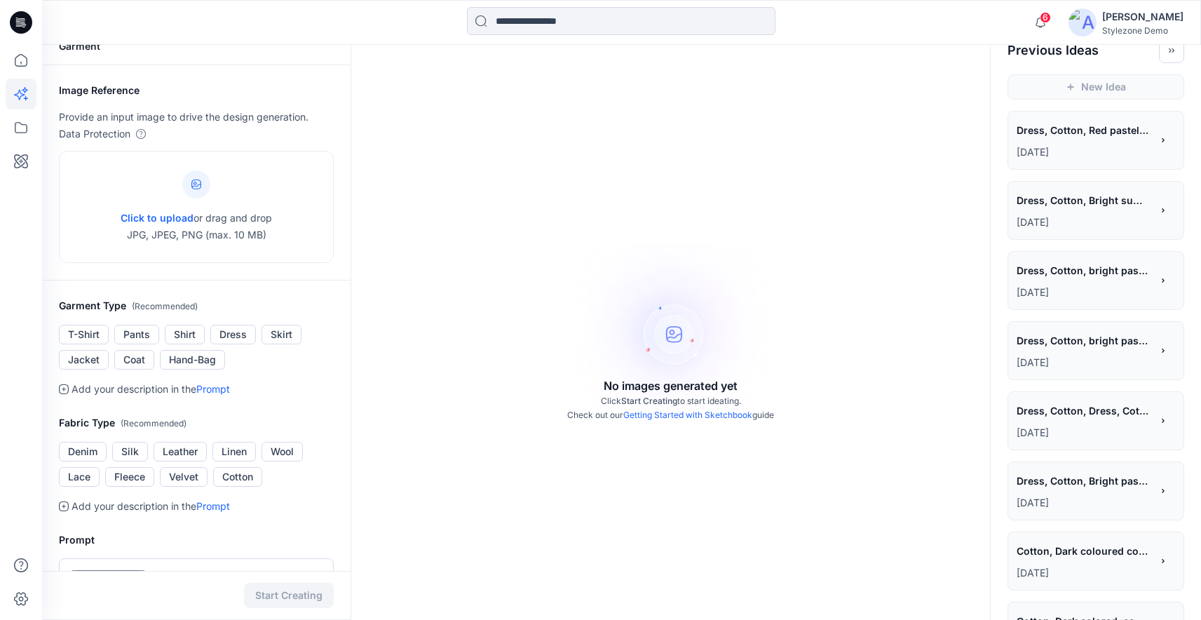
click at [1088, 289] on p "[DATE]" at bounding box center [1084, 292] width 135 height 17
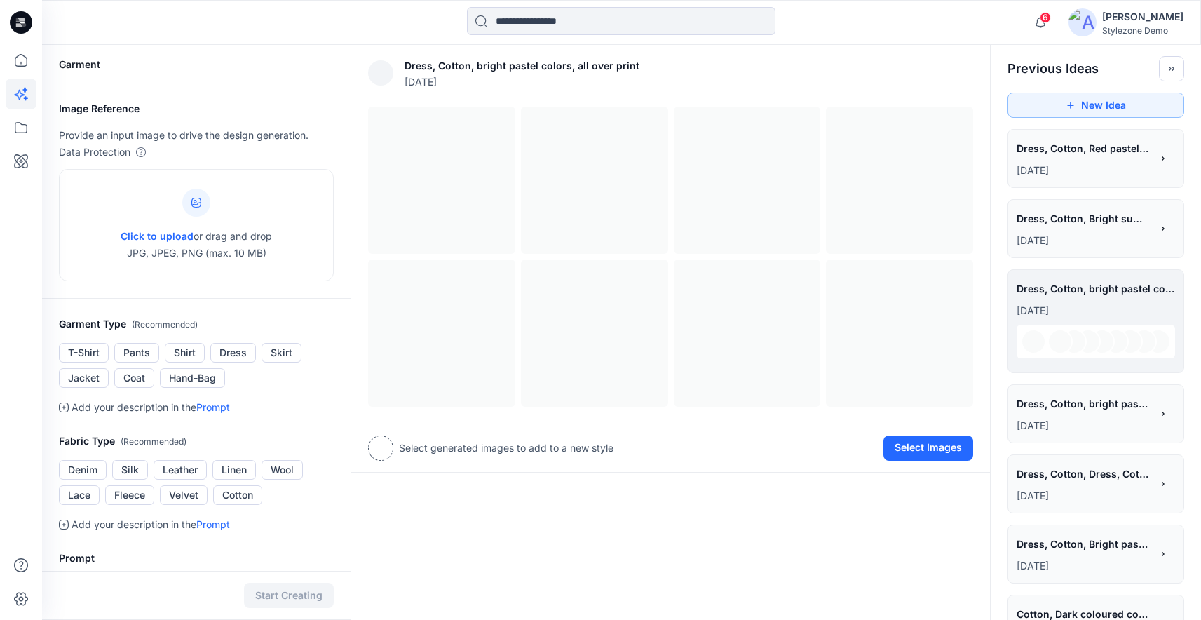
click at [1053, 428] on p "[DATE]" at bounding box center [1084, 425] width 135 height 17
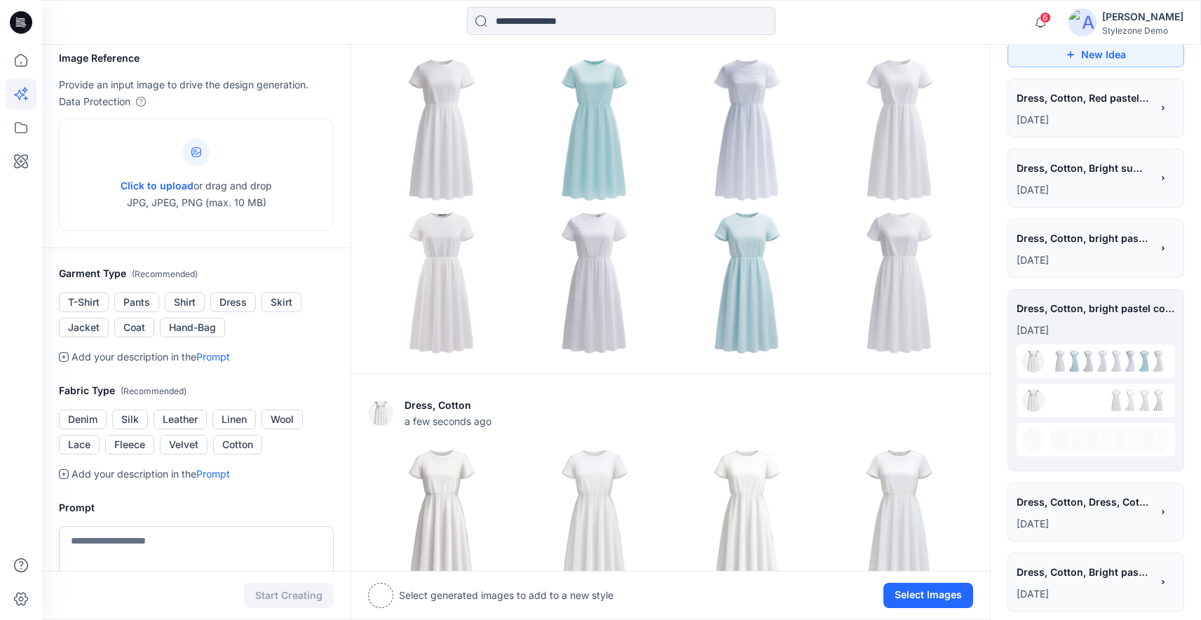
scroll to position [203, 0]
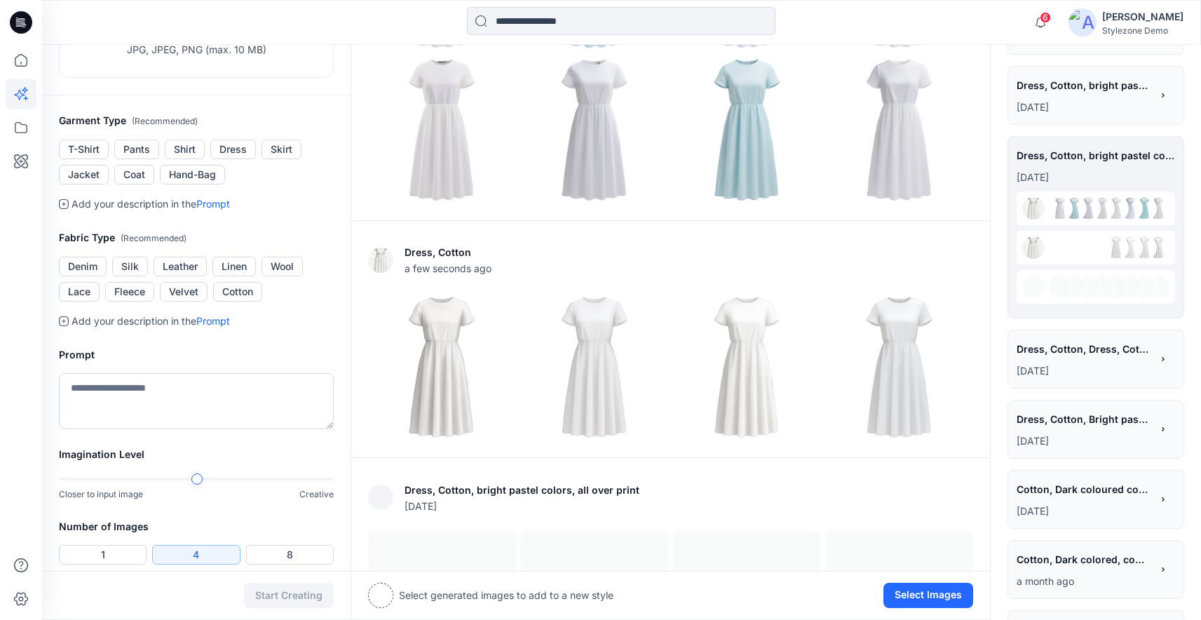
click at [1086, 103] on p "[DATE]" at bounding box center [1084, 107] width 135 height 17
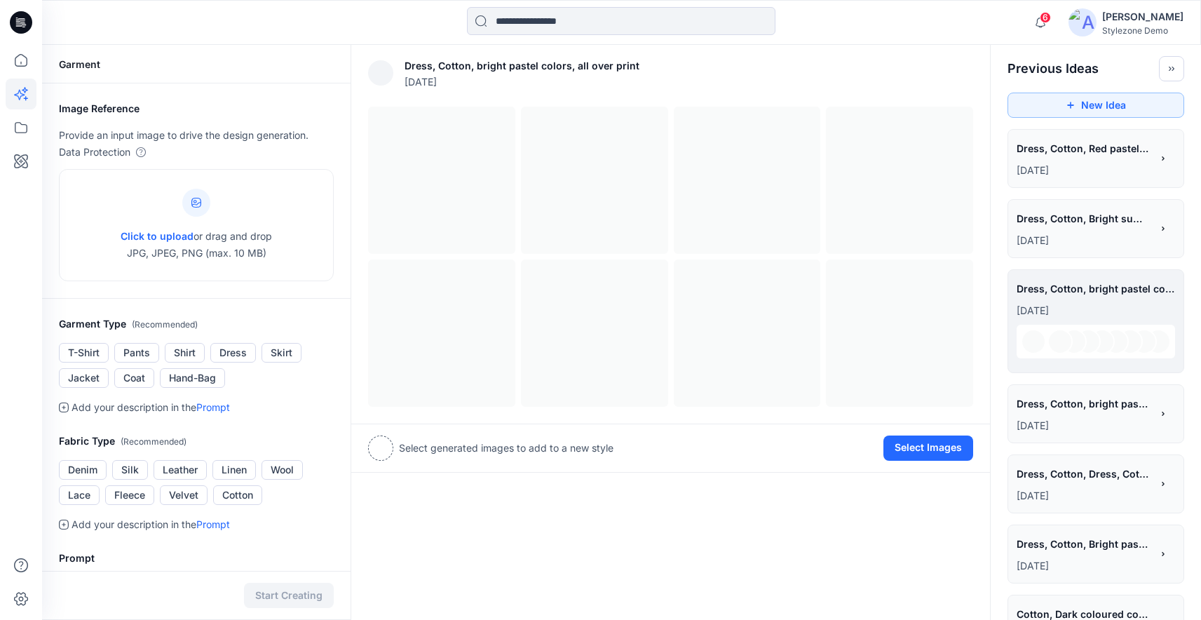
scroll to position [55, 0]
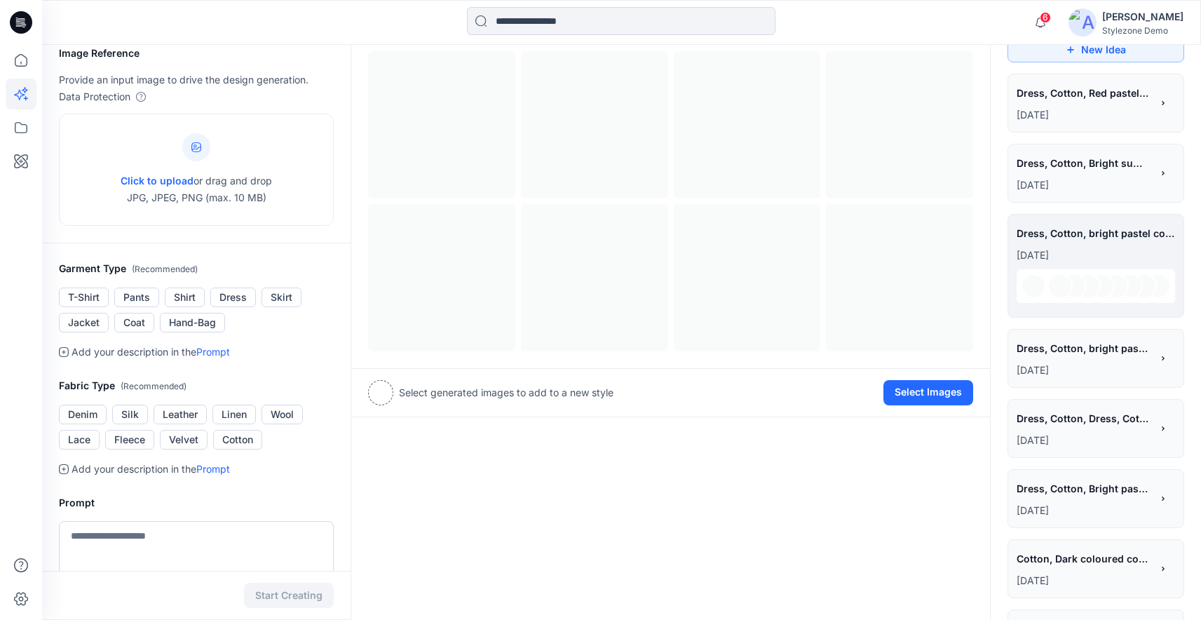
click at [1094, 422] on span "Dress, Cotton, Dress, Cotton, Bright pastel summer color, abstract printed dresS" at bounding box center [1083, 418] width 133 height 20
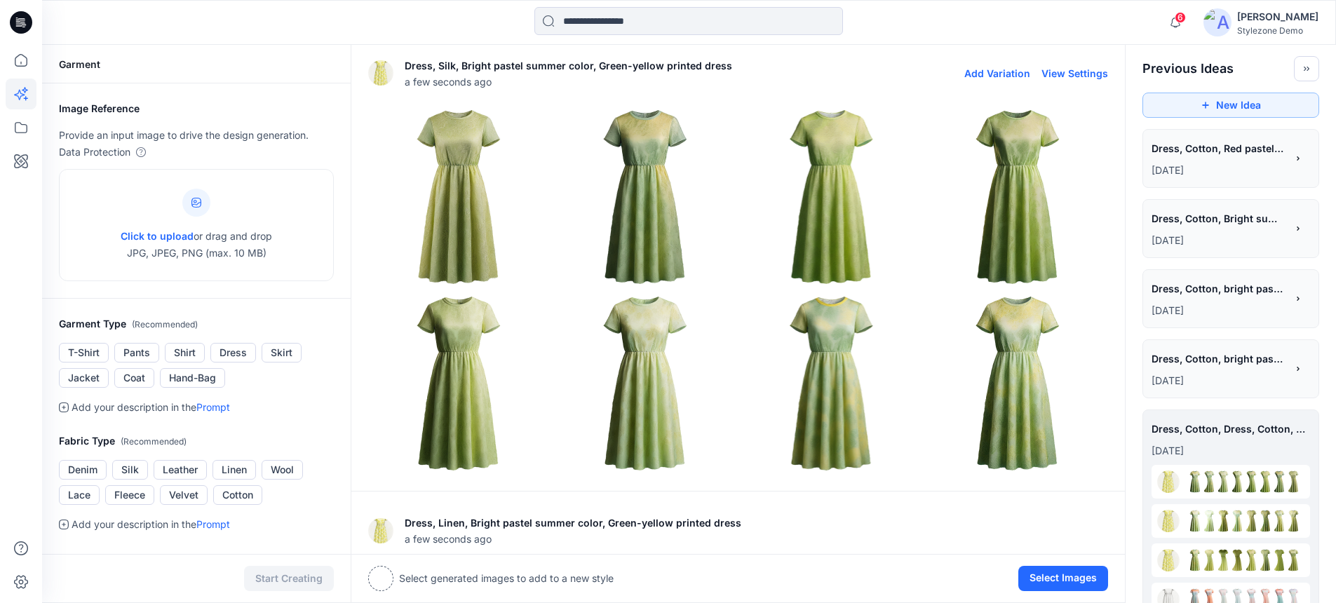
click at [1086, 72] on button "View Settings" at bounding box center [1074, 73] width 67 height 12
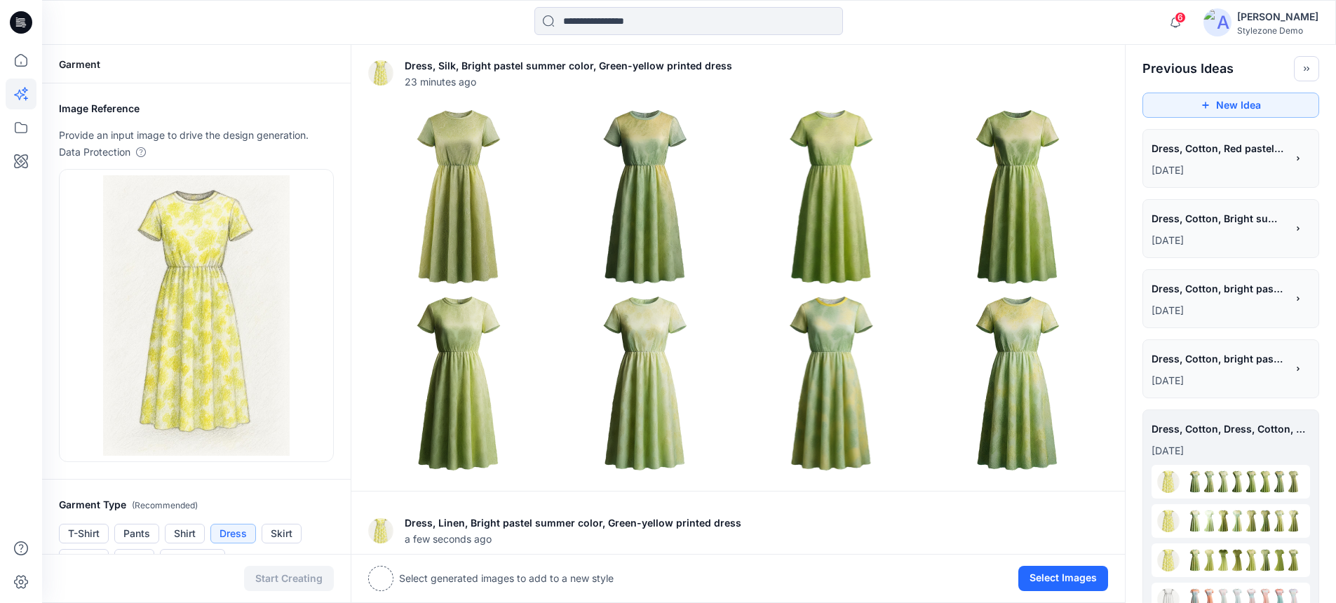
click at [1211, 157] on span "Dress, Cotton, Red pastel tonal colors, solid fabric, contrast tapes, Belt" at bounding box center [1218, 148] width 133 height 20
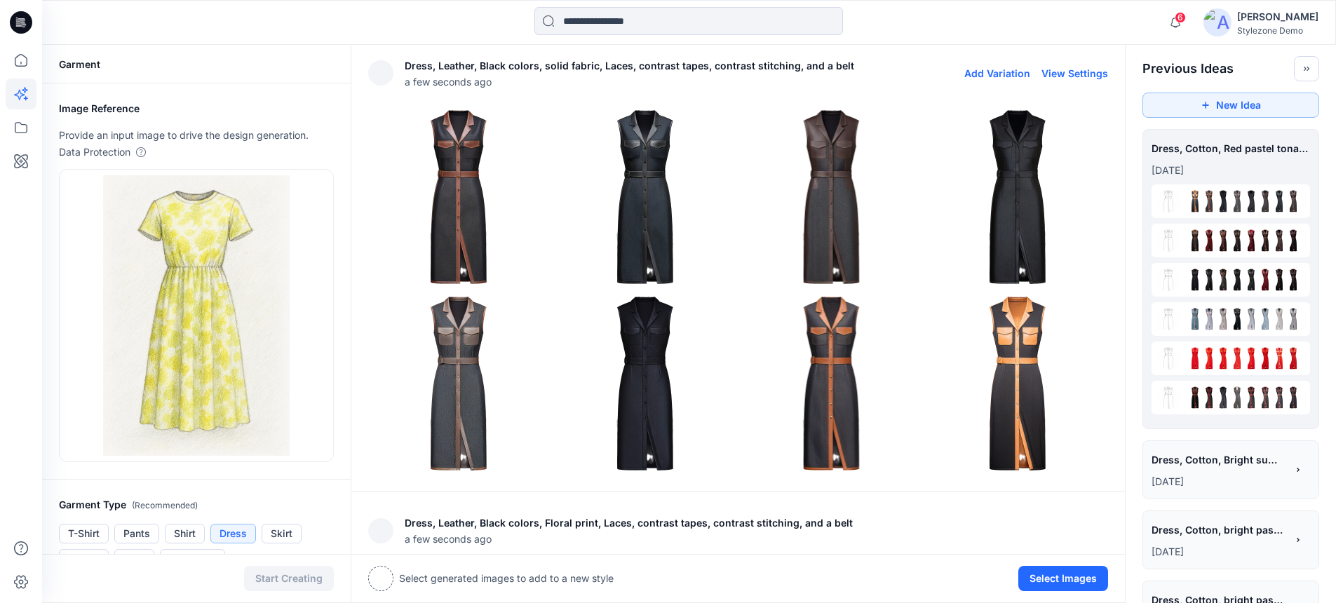
click at [1082, 74] on button "View Settings" at bounding box center [1074, 73] width 67 height 12
type textarea "**********"
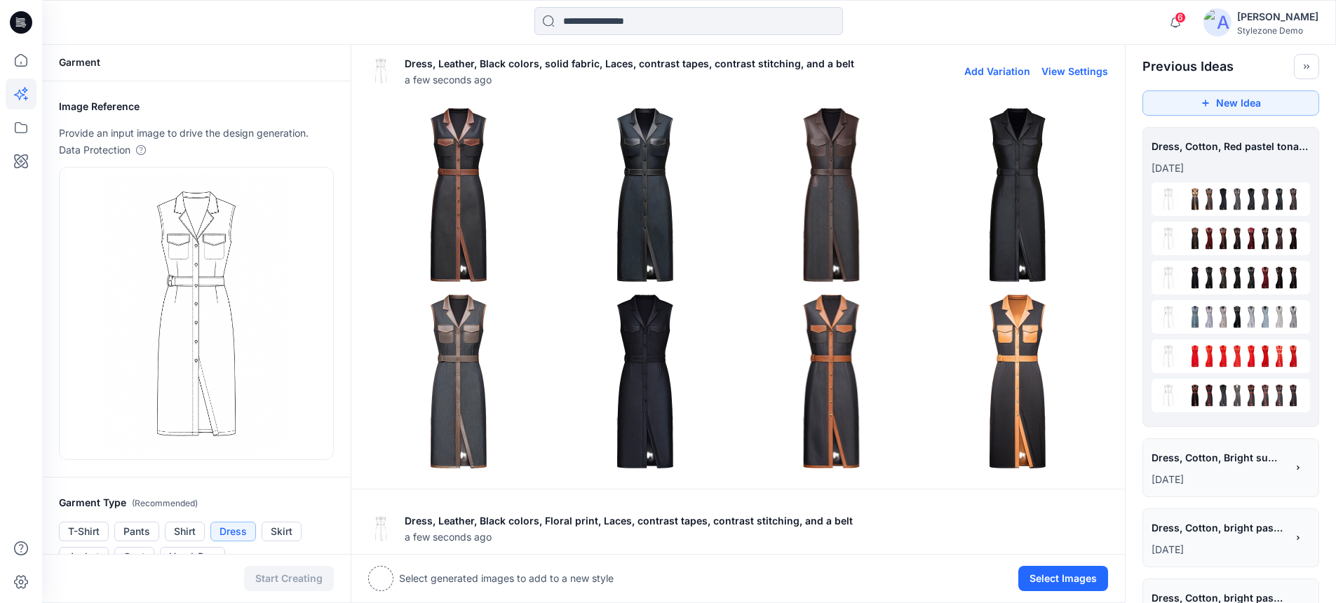
scroll to position [11, 0]
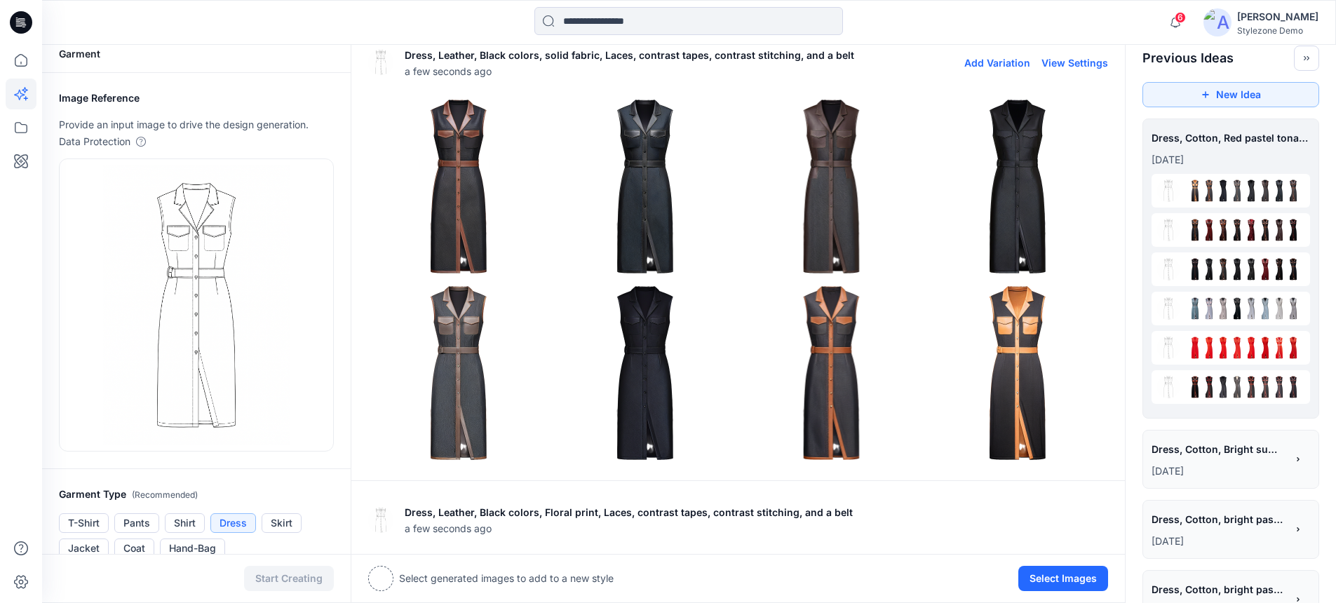
click at [1078, 65] on button "View Settings" at bounding box center [1074, 63] width 67 height 12
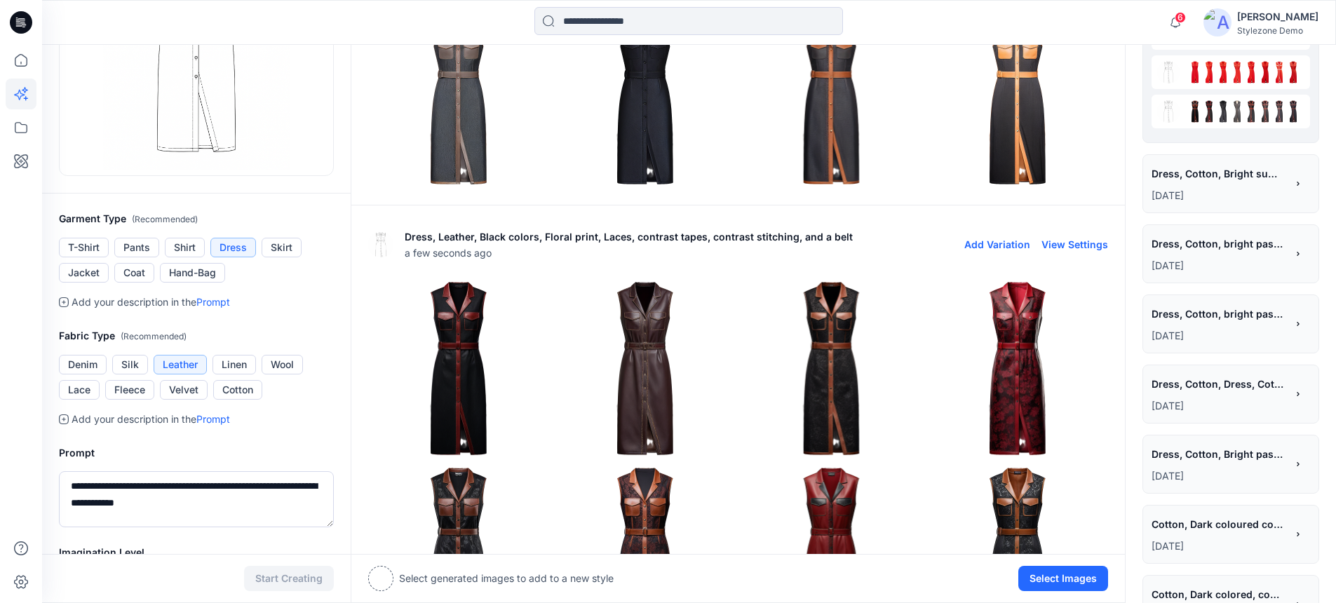
scroll to position [304, 0]
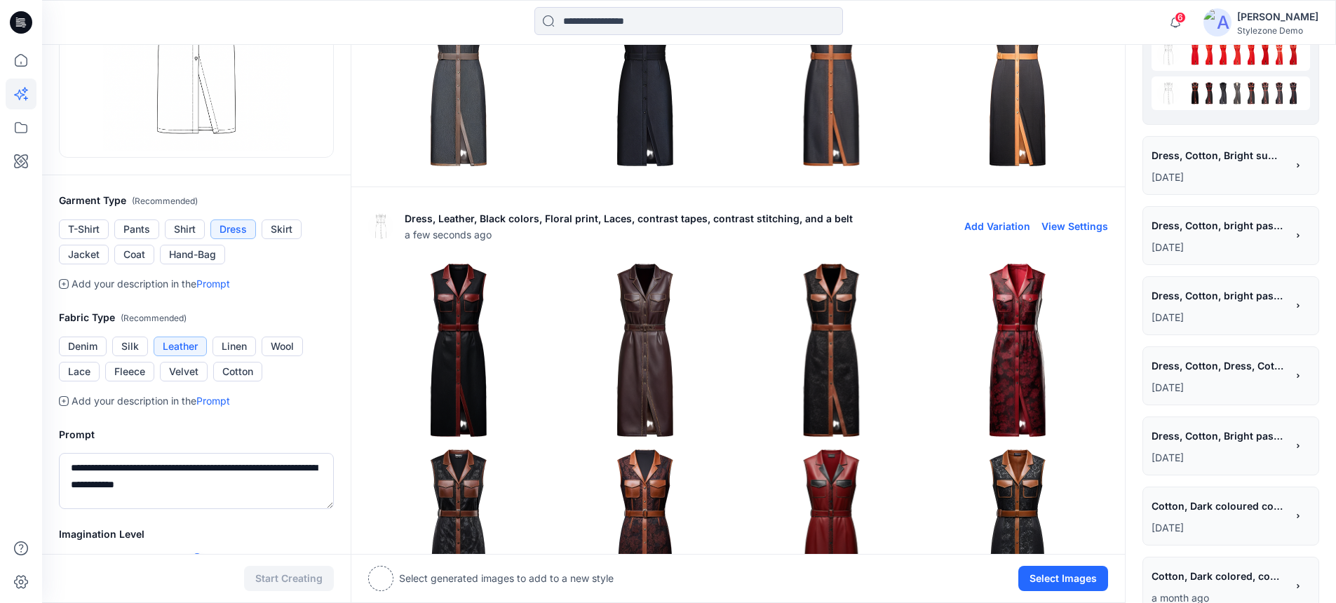
click at [1020, 347] on img at bounding box center [1018, 351] width 180 height 180
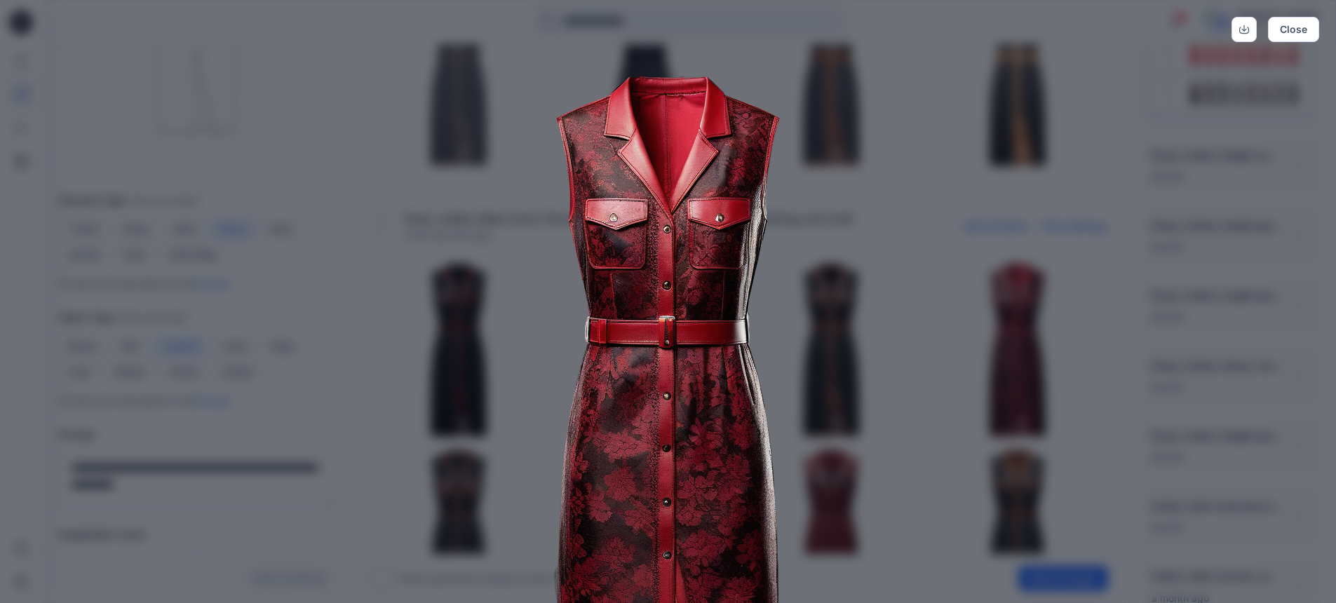
click at [858, 340] on img at bounding box center [668, 424] width 718 height 718
click at [1211, 33] on button "Close" at bounding box center [1293, 29] width 51 height 25
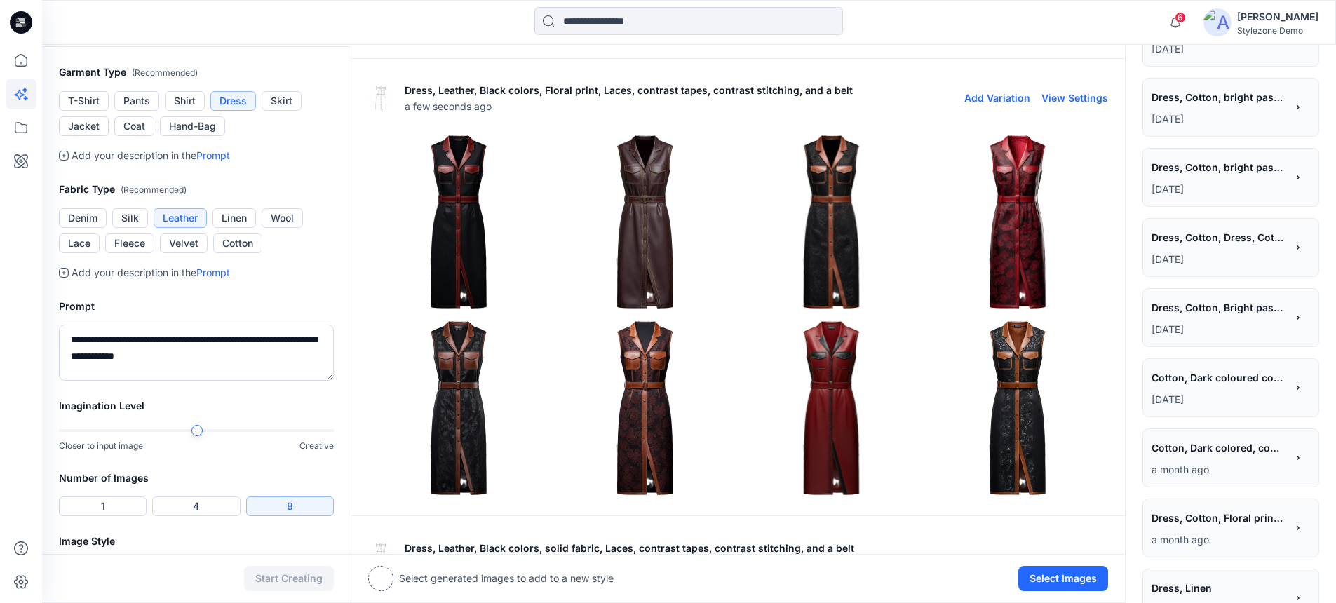
scroll to position [442, 0]
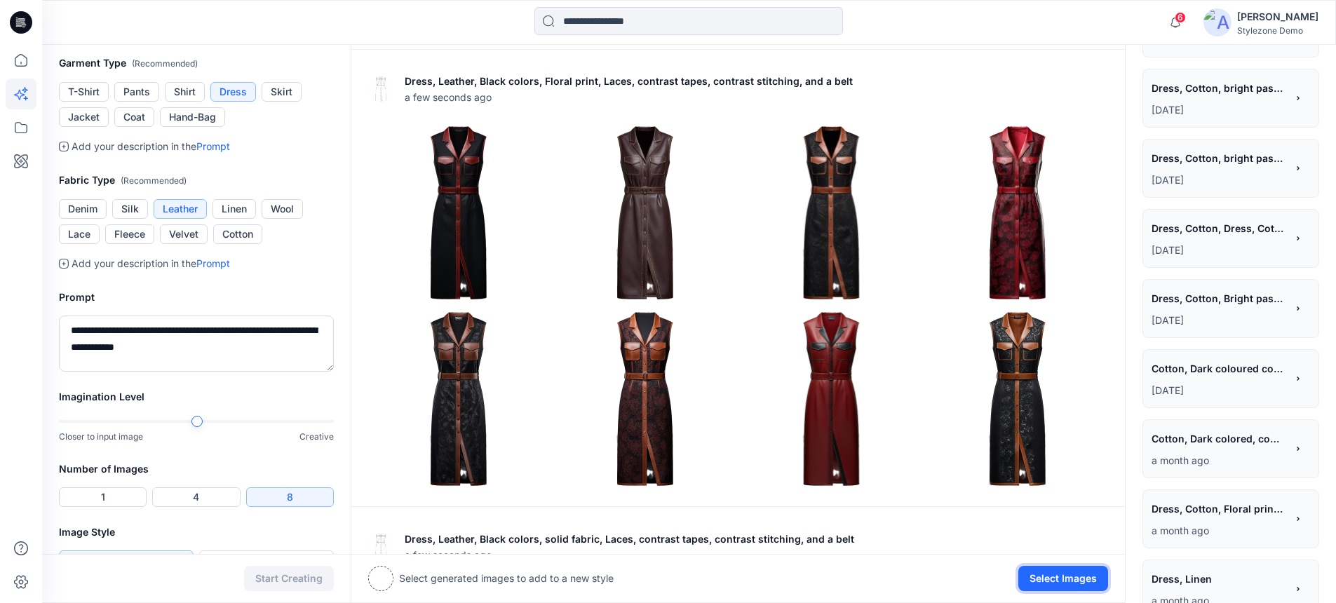
click at [1042, 585] on button "Select Images" at bounding box center [1063, 578] width 90 height 25
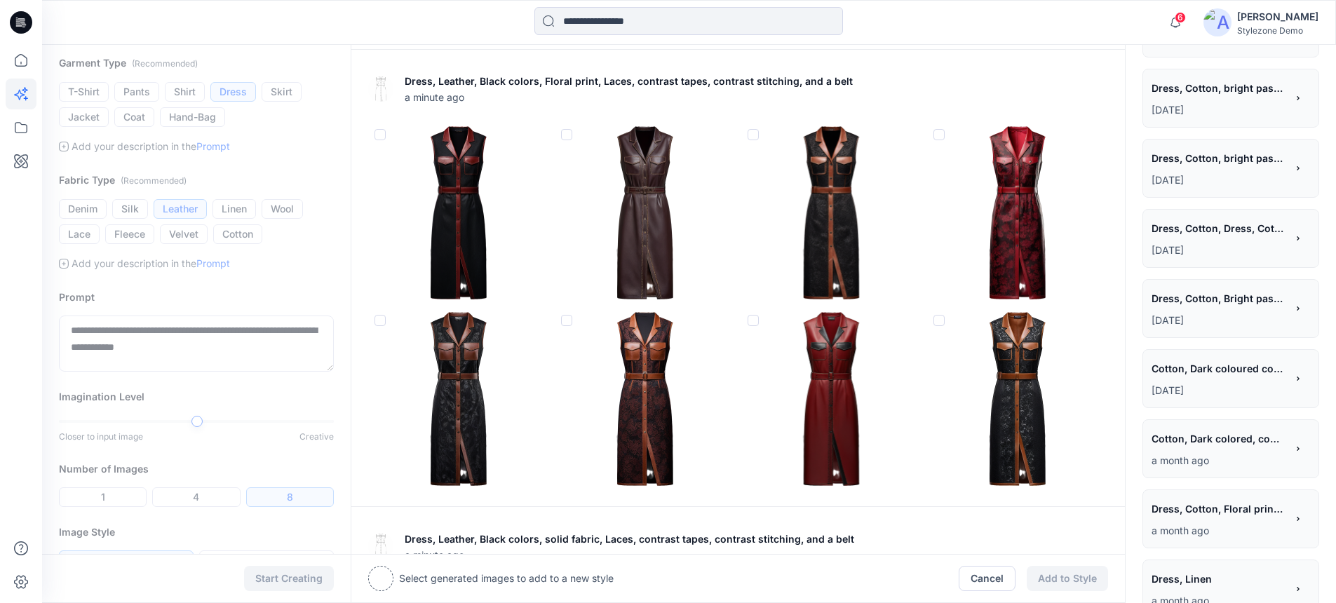
click at [946, 124] on img at bounding box center [1018, 213] width 180 height 180
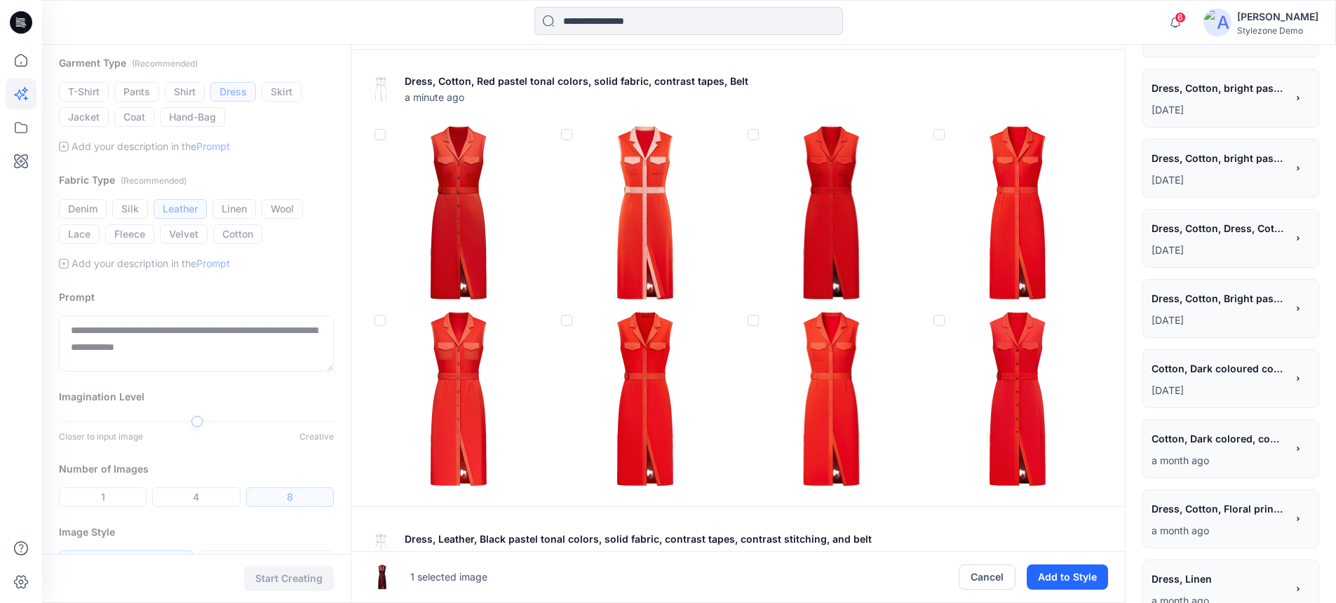
click at [596, 331] on img at bounding box center [645, 399] width 180 height 180
click at [572, 136] on img at bounding box center [645, 213] width 180 height 180
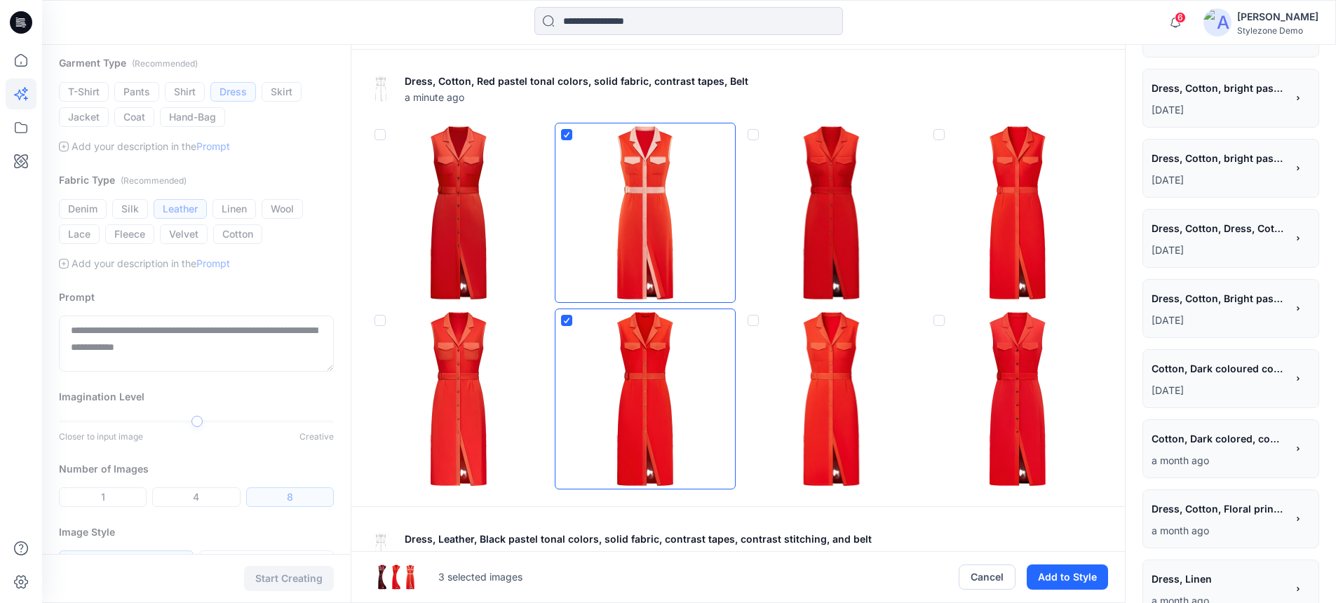
scroll to position [0, 0]
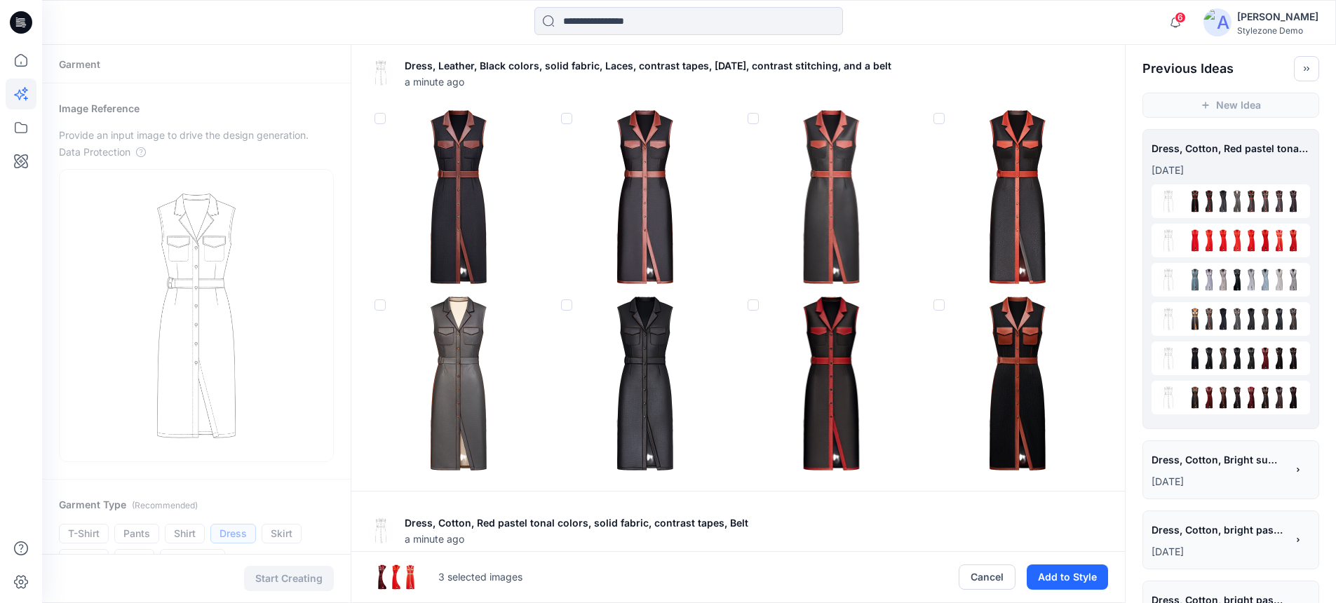
click at [821, 358] on img at bounding box center [832, 384] width 180 height 180
click at [1082, 582] on button "Add to Style" at bounding box center [1067, 577] width 81 height 25
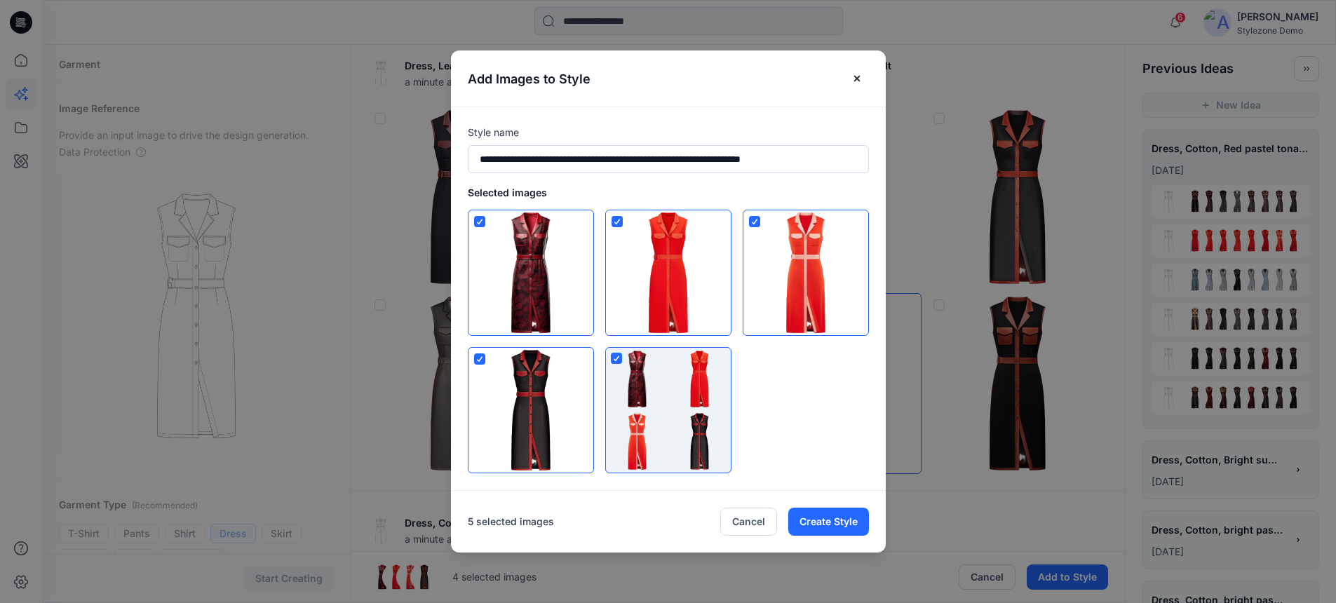
type input "**********"
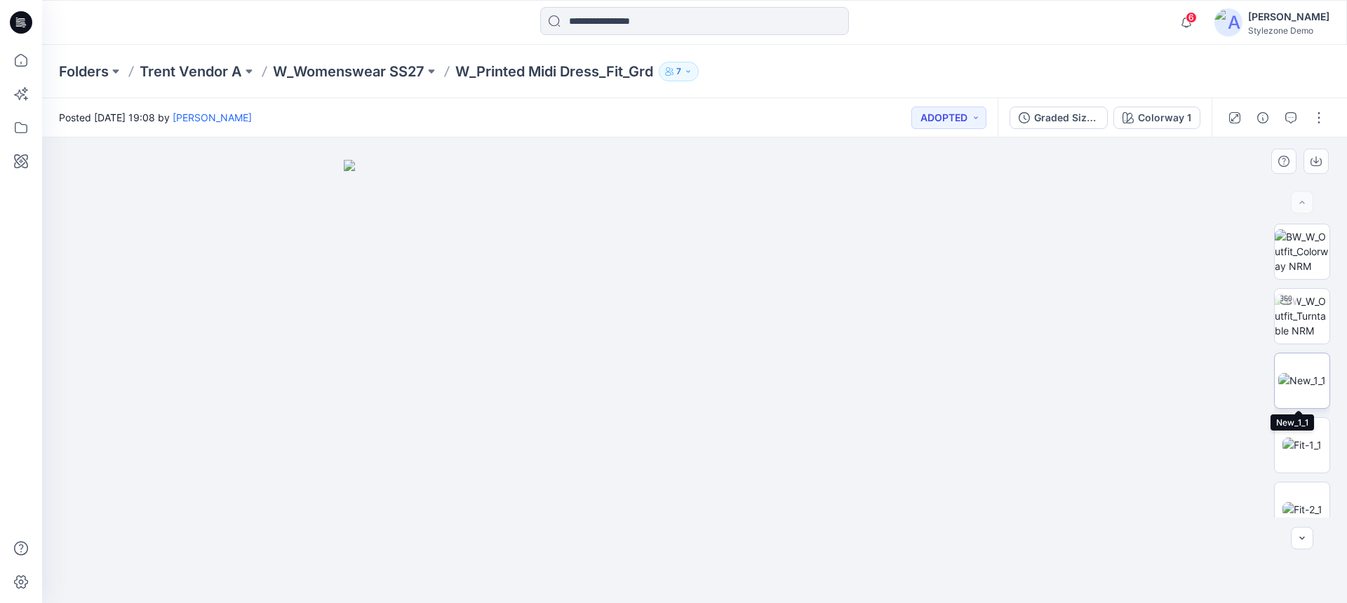
click at [1301, 373] on img at bounding box center [1302, 380] width 48 height 15
click at [1312, 451] on img at bounding box center [1301, 445] width 39 height 15
click at [1294, 504] on img at bounding box center [1302, 509] width 40 height 15
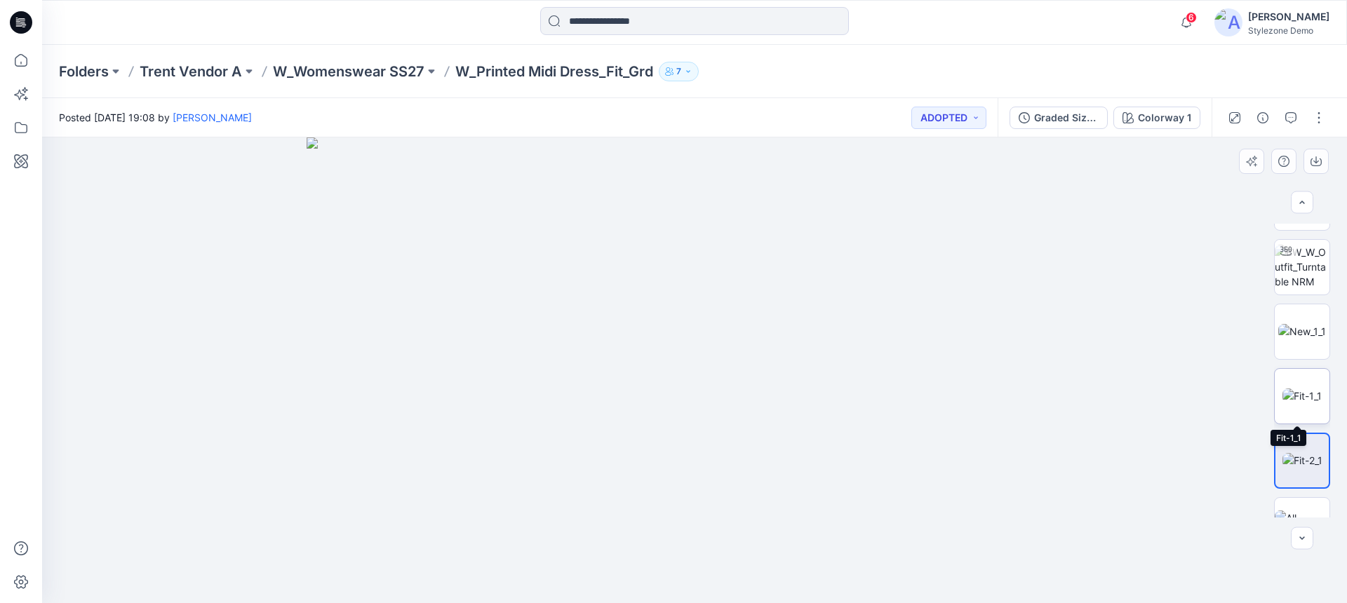
click at [1307, 399] on img at bounding box center [1301, 396] width 39 height 15
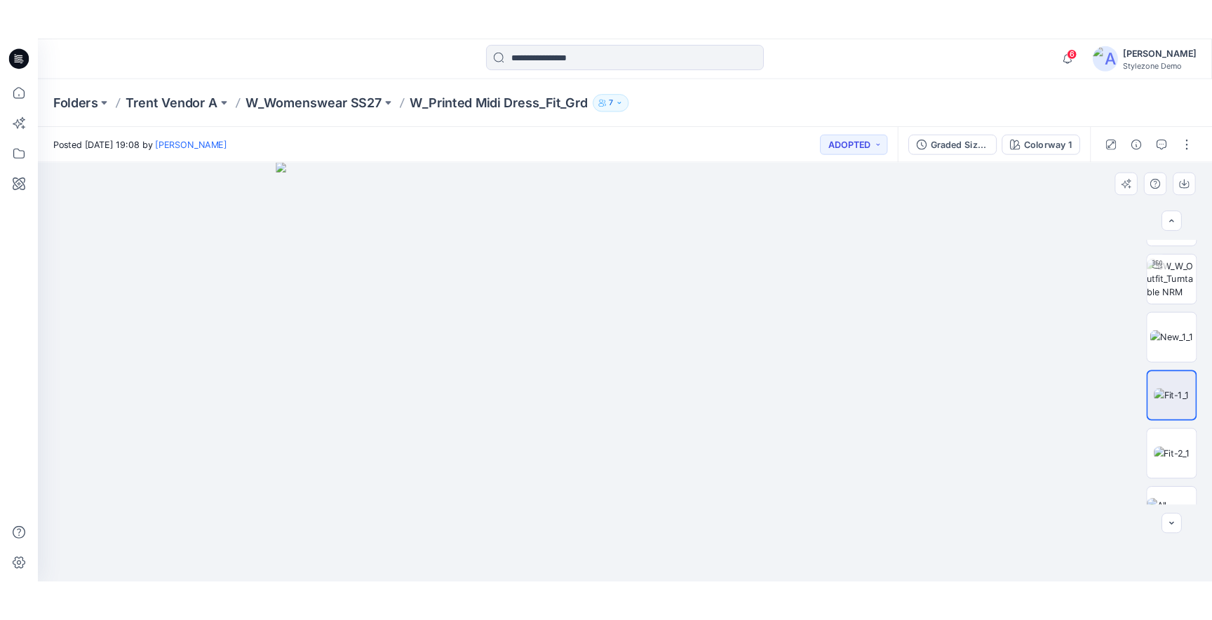
scroll to position [0, 0]
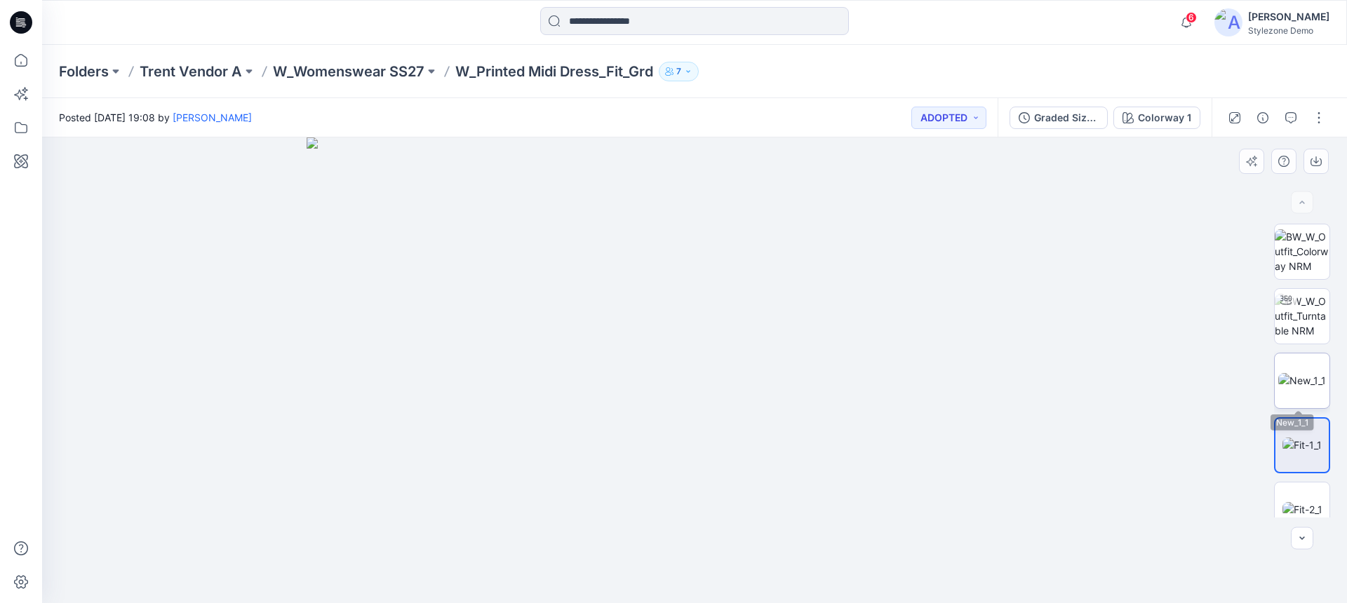
click at [1306, 388] on img at bounding box center [1302, 380] width 48 height 15
